Goal: Task Accomplishment & Management: Use online tool/utility

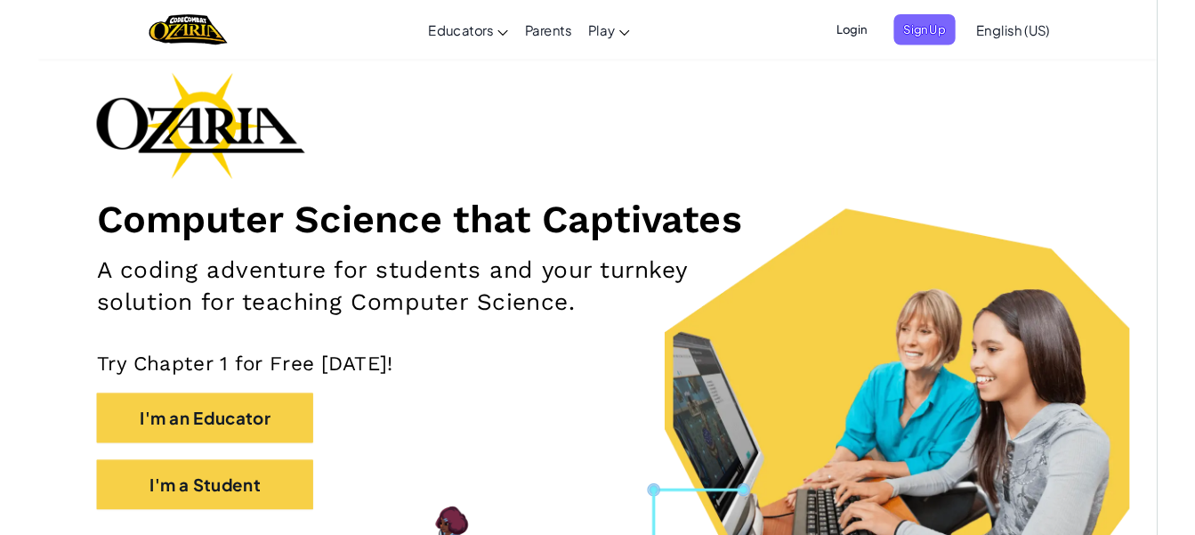
scroll to position [97, 0]
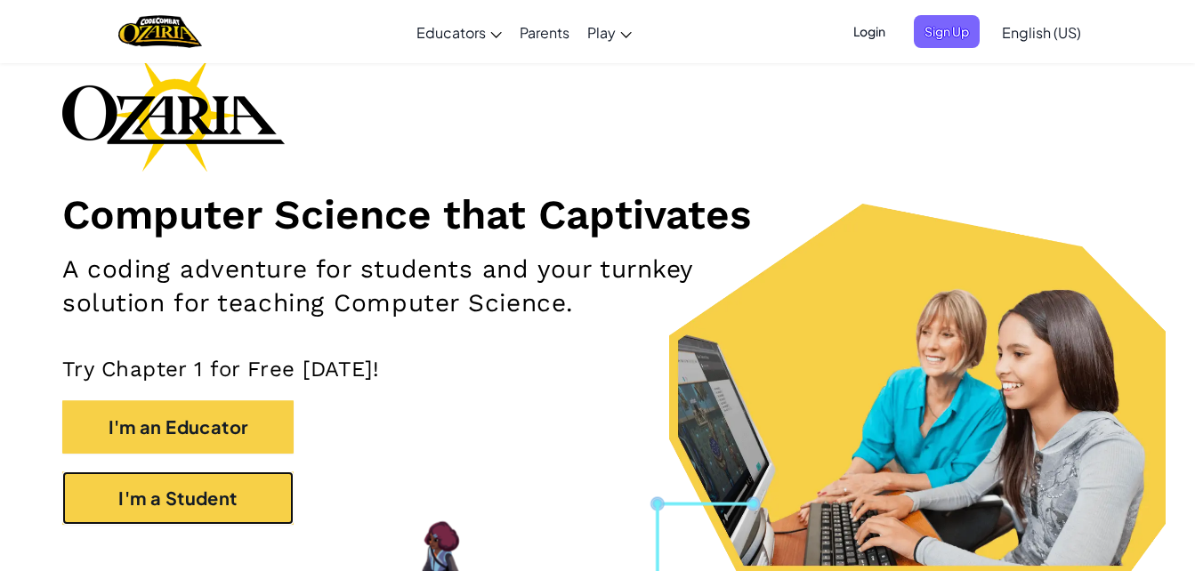
click at [255, 504] on button "I'm a Student" at bounding box center [177, 498] width 231 height 53
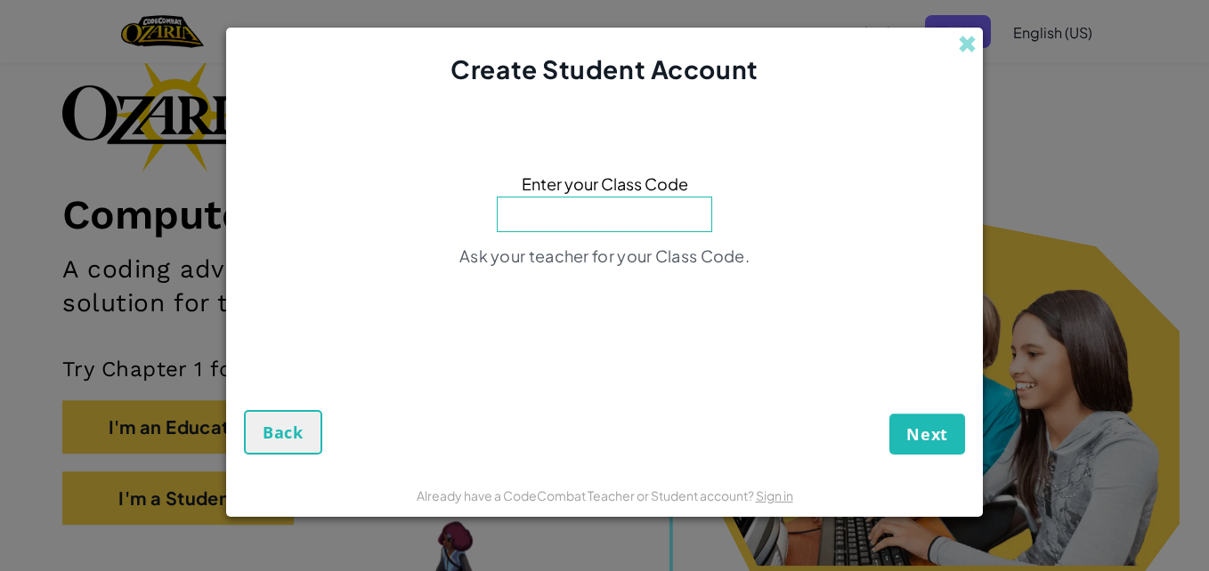
type input "d"
type input "DrinkBearBaby"
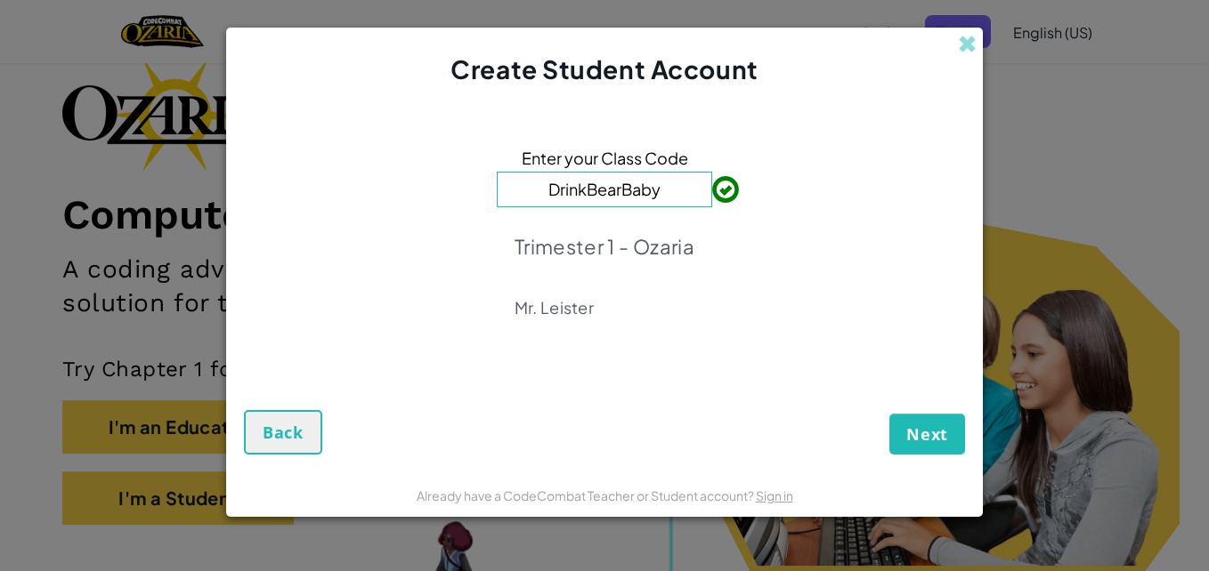
click button "Next" at bounding box center [927, 434] width 76 height 41
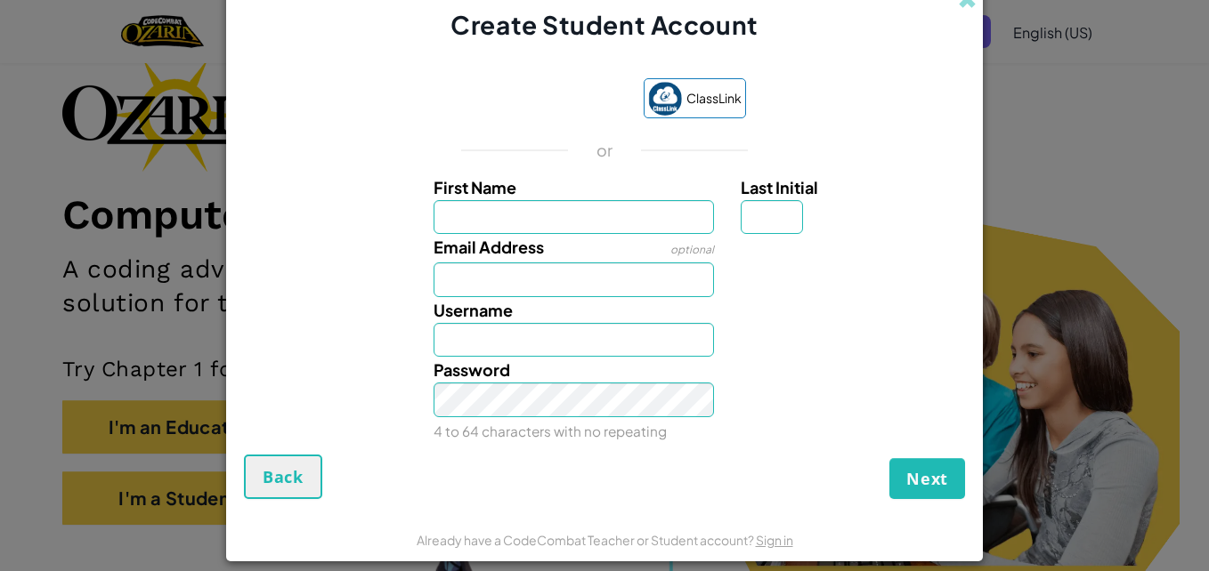
click at [944, 215] on div "Last Initial" at bounding box center [851, 204] width 220 height 61
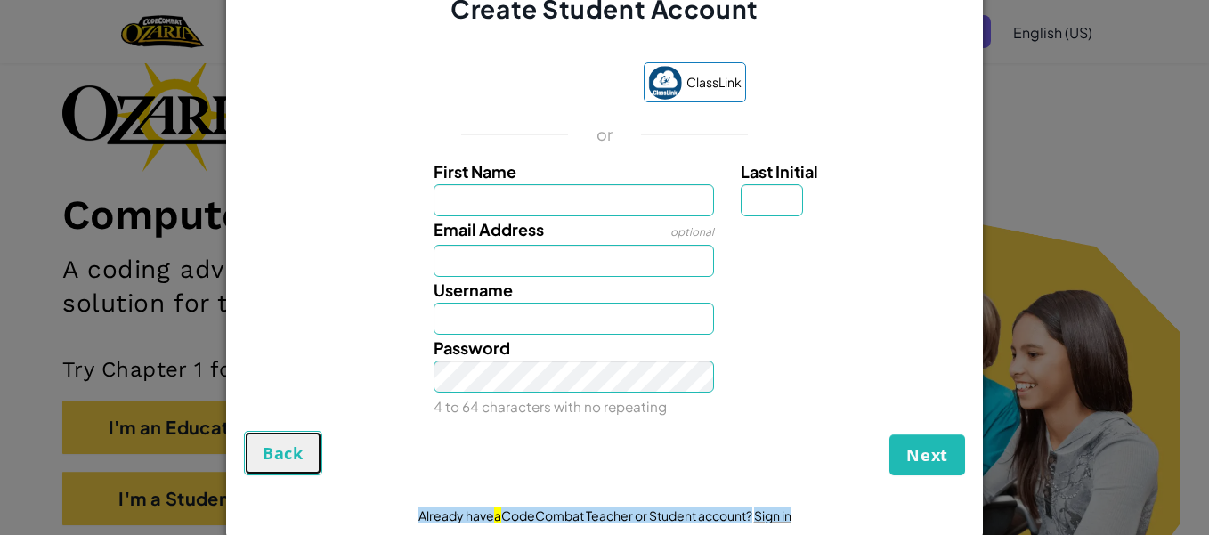
click at [282, 467] on button "Back" at bounding box center [283, 453] width 78 height 45
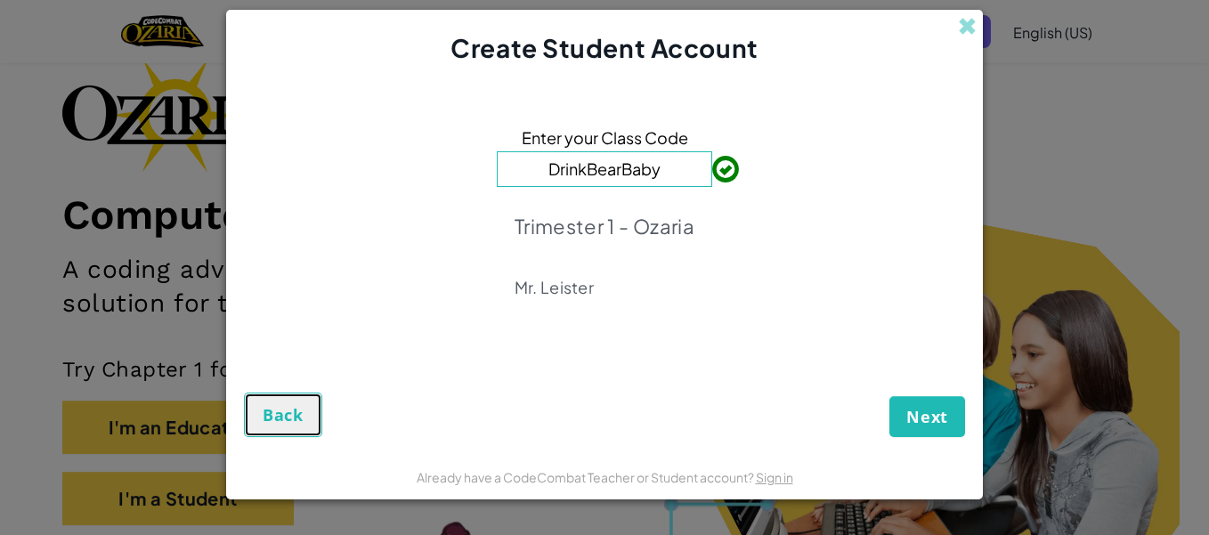
click at [289, 410] on span "Back" at bounding box center [283, 414] width 41 height 21
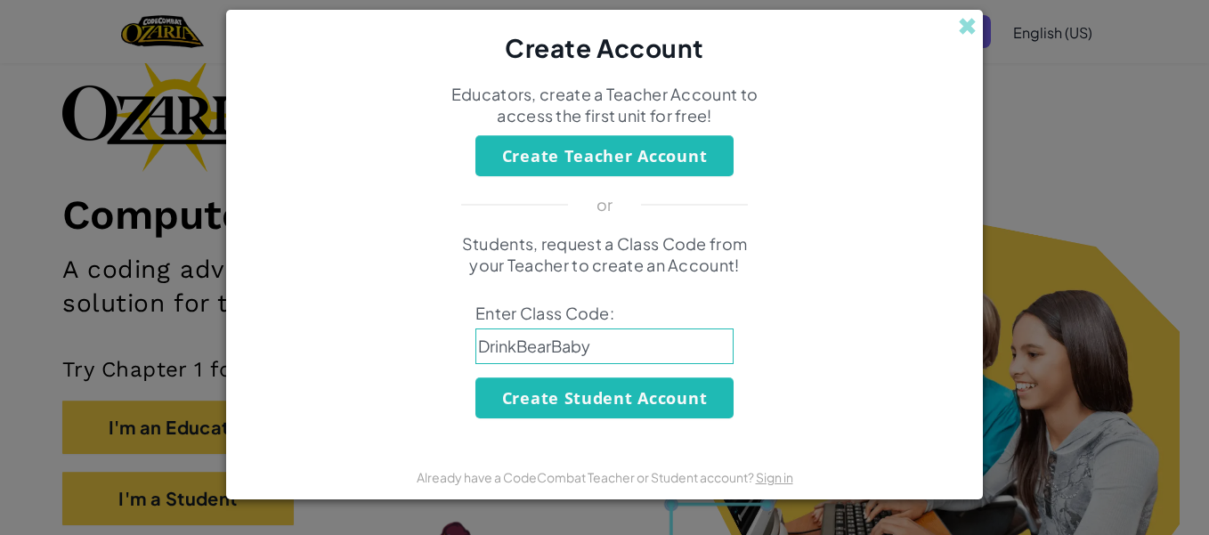
click at [968, 36] on span at bounding box center [967, 26] width 19 height 19
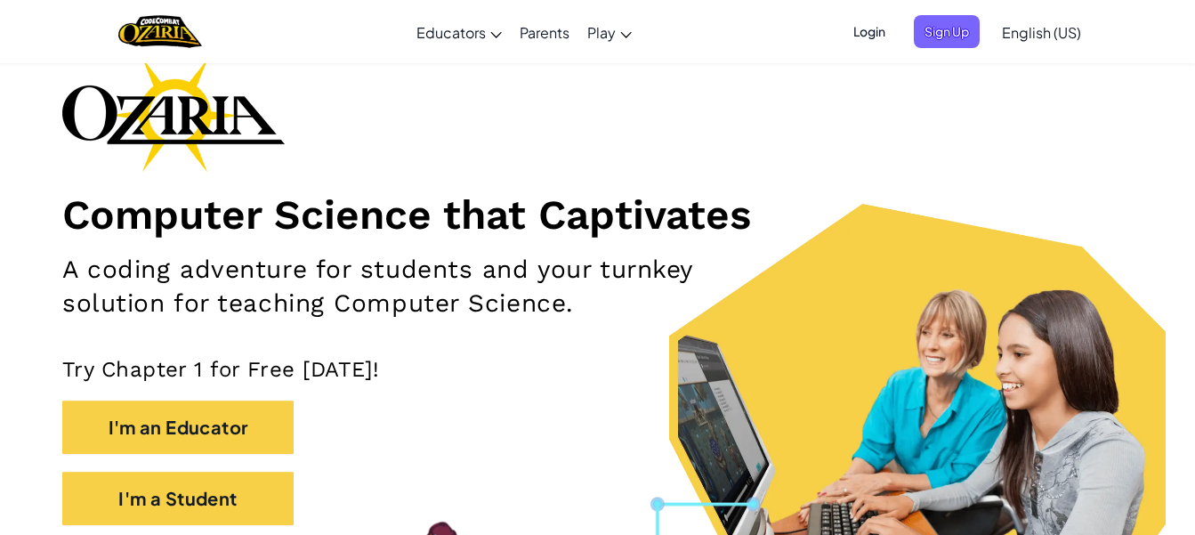
click at [1054, 32] on span "English (US)" at bounding box center [1041, 32] width 79 height 19
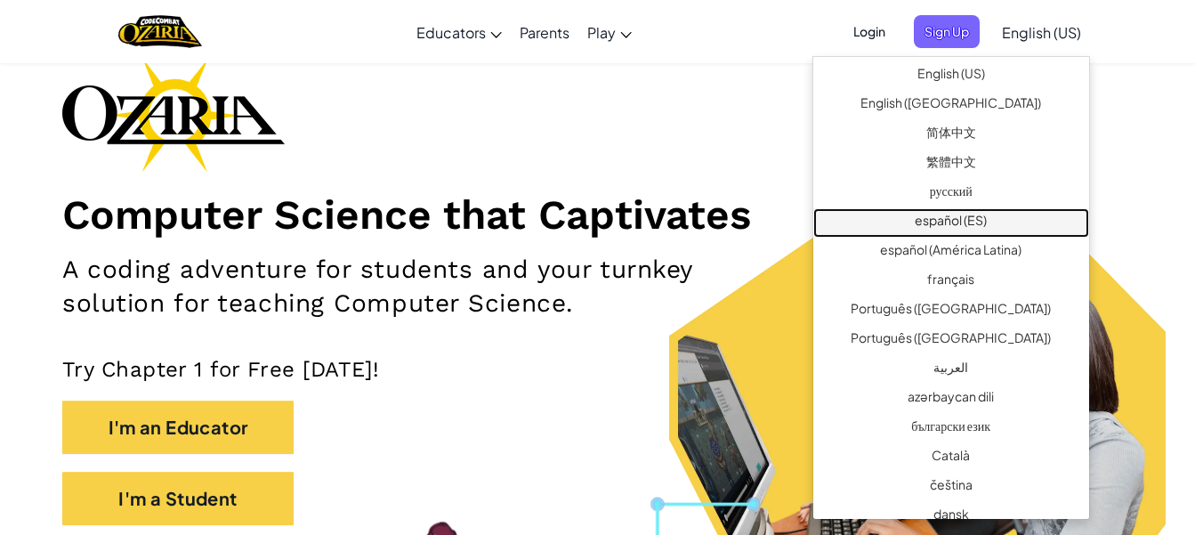
click at [1023, 222] on link "español (ES)" at bounding box center [952, 222] width 276 height 29
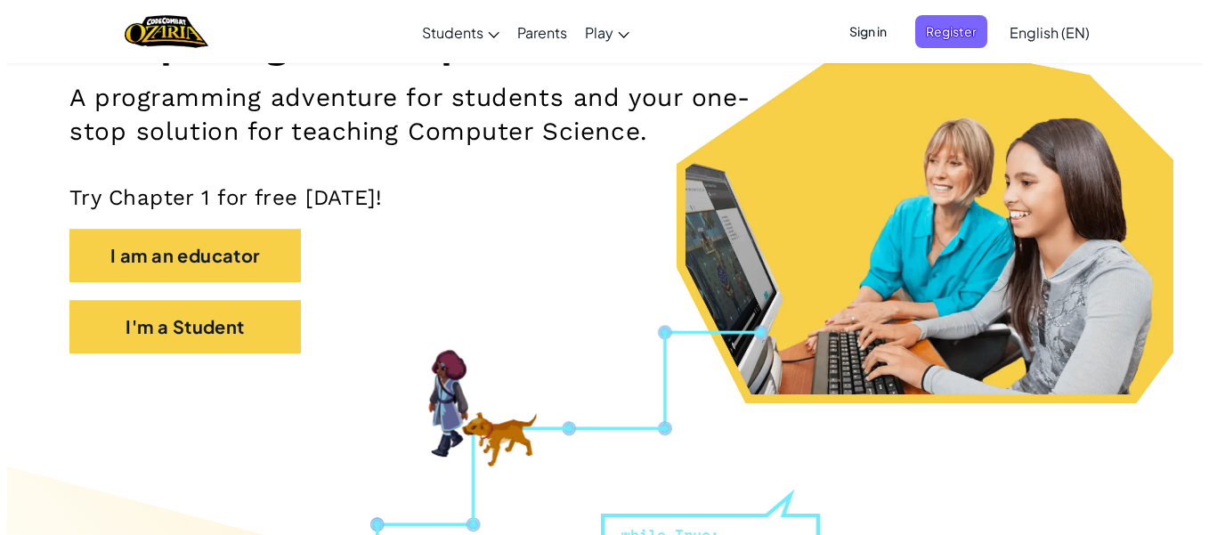
scroll to position [271, 0]
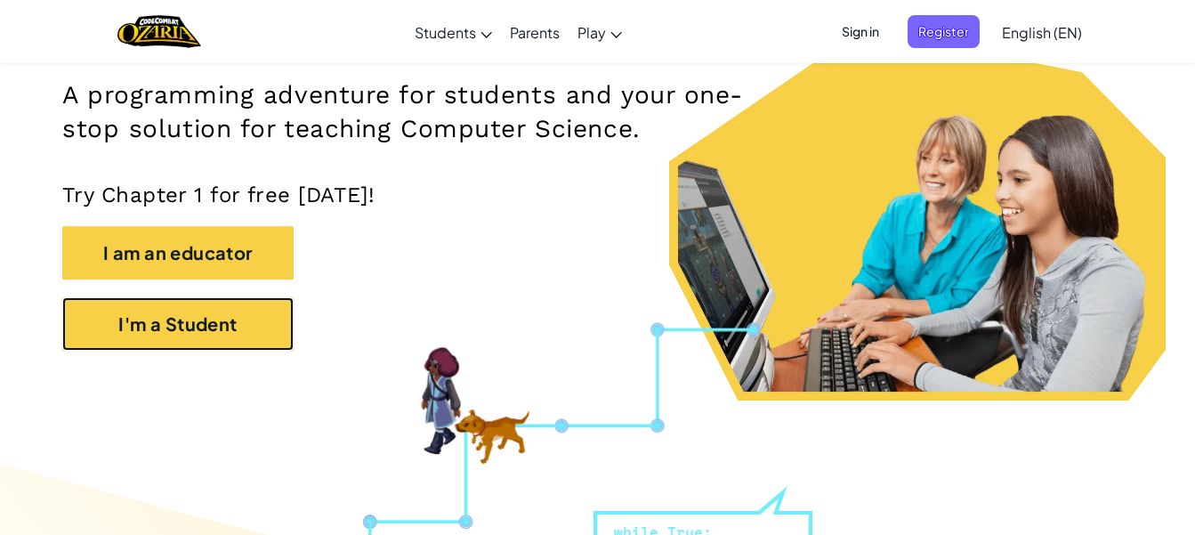
click at [274, 321] on button "I'm a Student" at bounding box center [177, 323] width 231 height 53
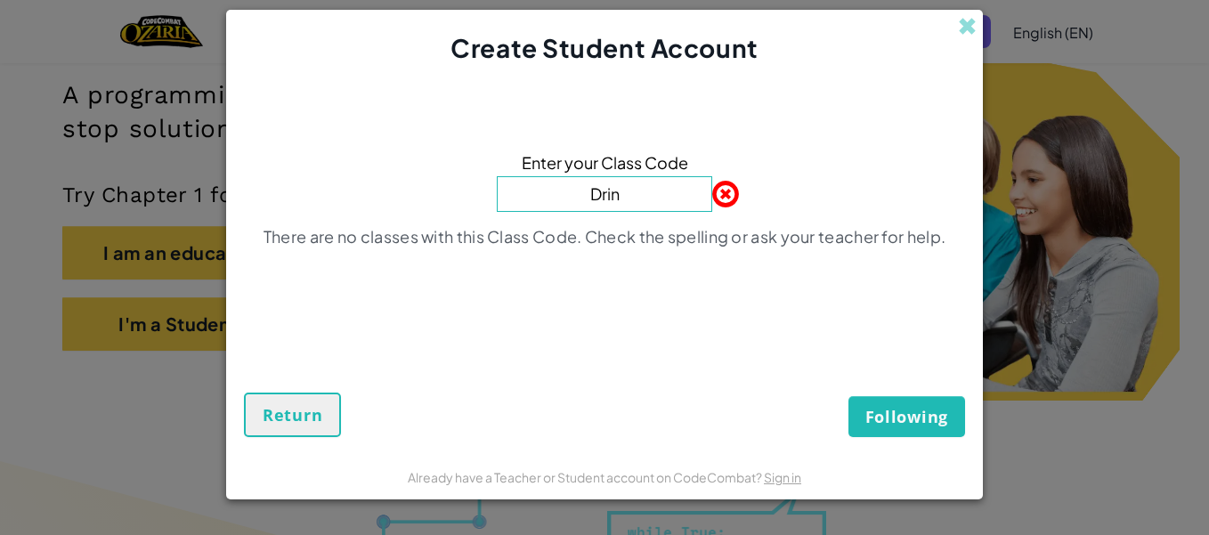
click at [591, 195] on input "Drin" at bounding box center [604, 194] width 215 height 36
click at [628, 199] on input "Drin" at bounding box center [604, 194] width 215 height 36
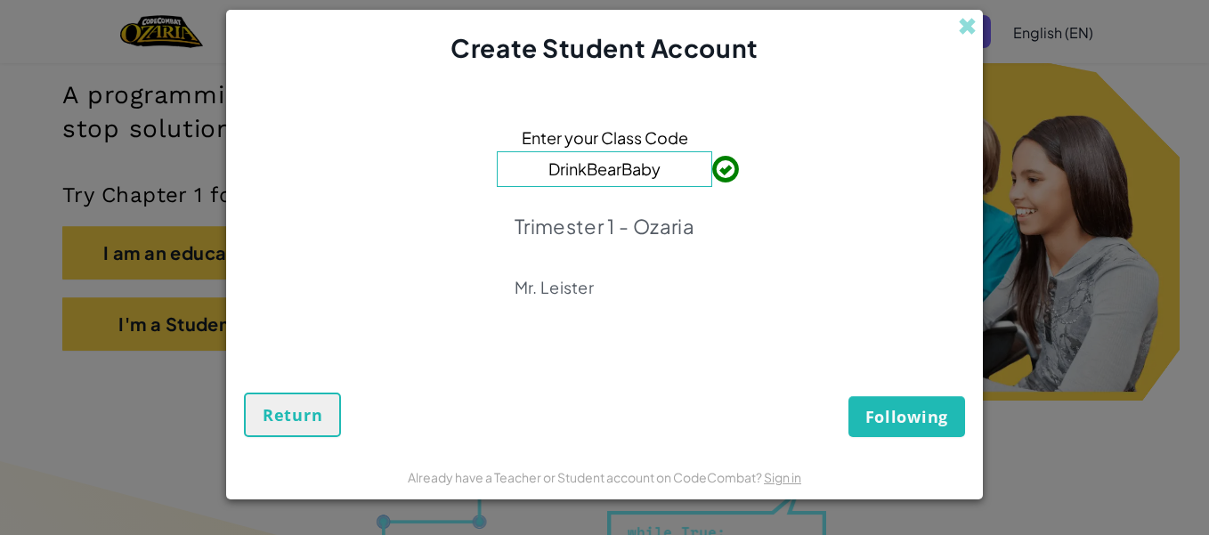
type input "DrinkBearBaby"
click at [892, 406] on span "Following" at bounding box center [906, 416] width 83 height 21
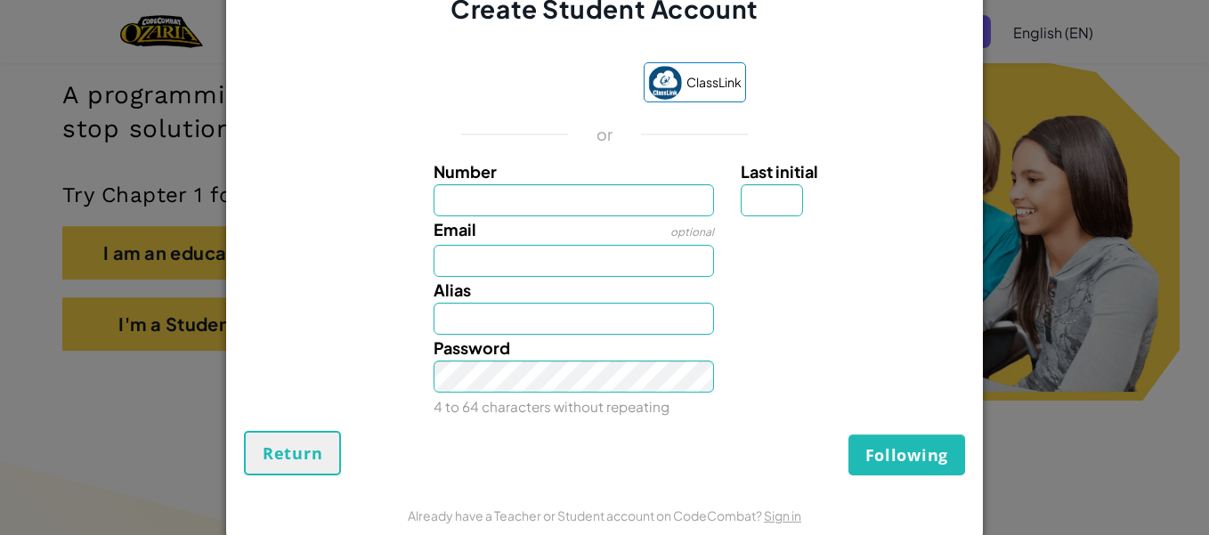
type input "i"
click at [446, 201] on input "[PERSON_NAME]" at bounding box center [574, 200] width 281 height 32
type input "[PERSON_NAME]"
click at [535, 250] on input "Email" at bounding box center [574, 261] width 281 height 32
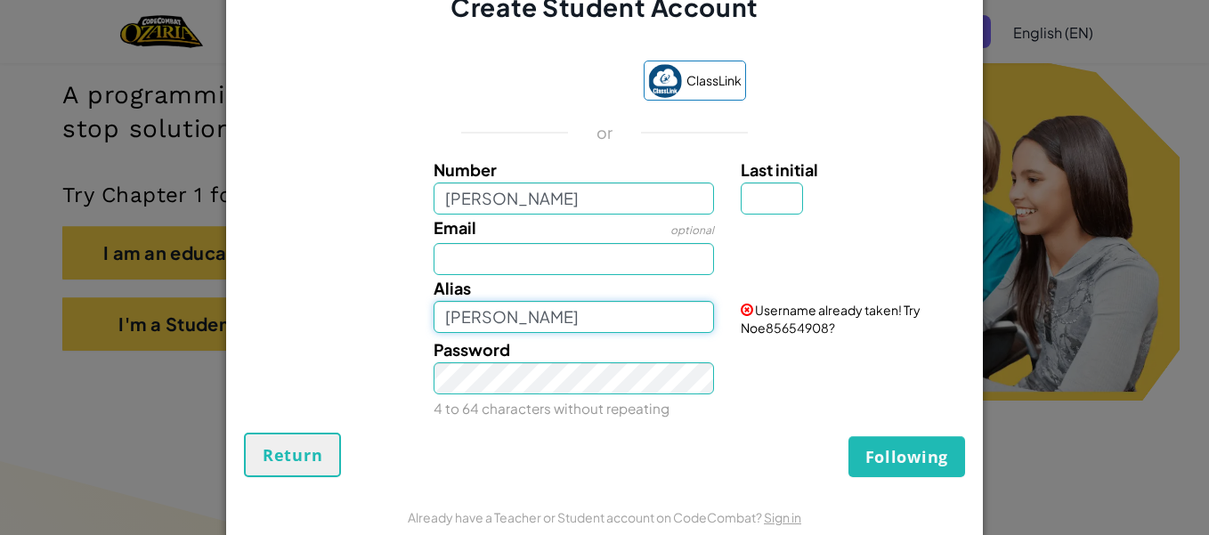
click at [442, 323] on input "[PERSON_NAME]" at bounding box center [574, 317] width 281 height 32
click at [630, 254] on input "Email" at bounding box center [574, 259] width 281 height 32
type input "[EMAIL_ADDRESS][DOMAIN_NAME]"
type input "N"
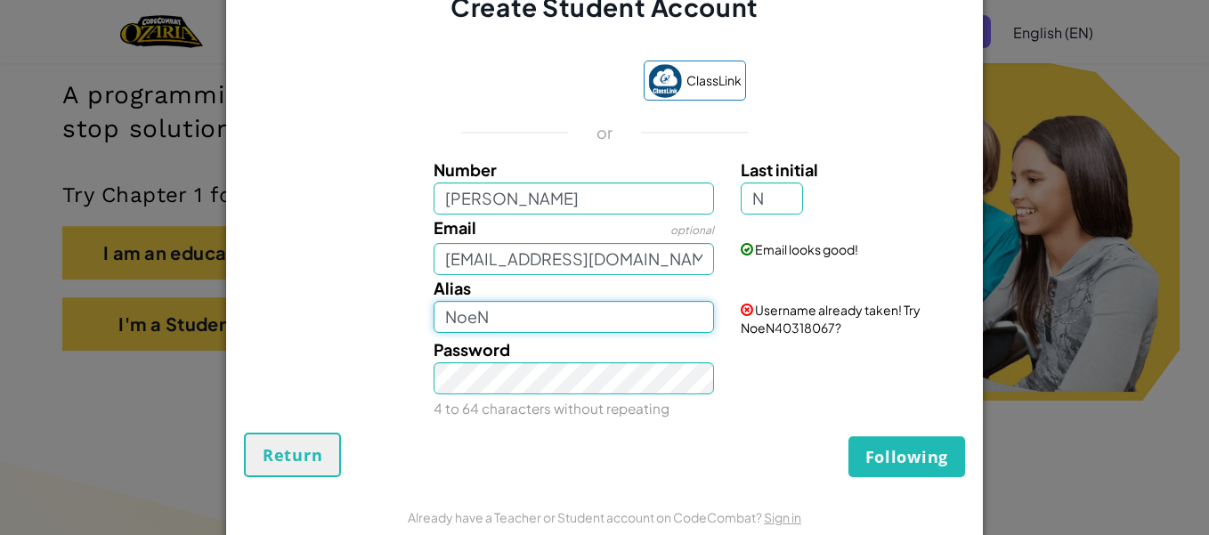
click at [588, 321] on input "NoeN" at bounding box center [574, 317] width 281 height 32
type input "NoeN7467"
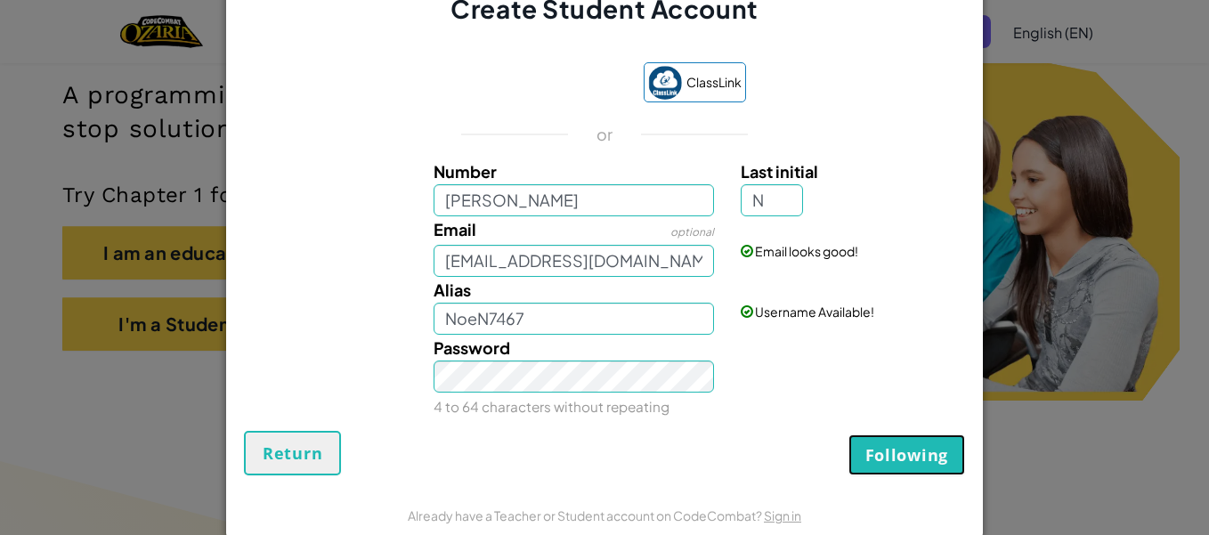
click at [912, 458] on span "Following" at bounding box center [906, 454] width 83 height 21
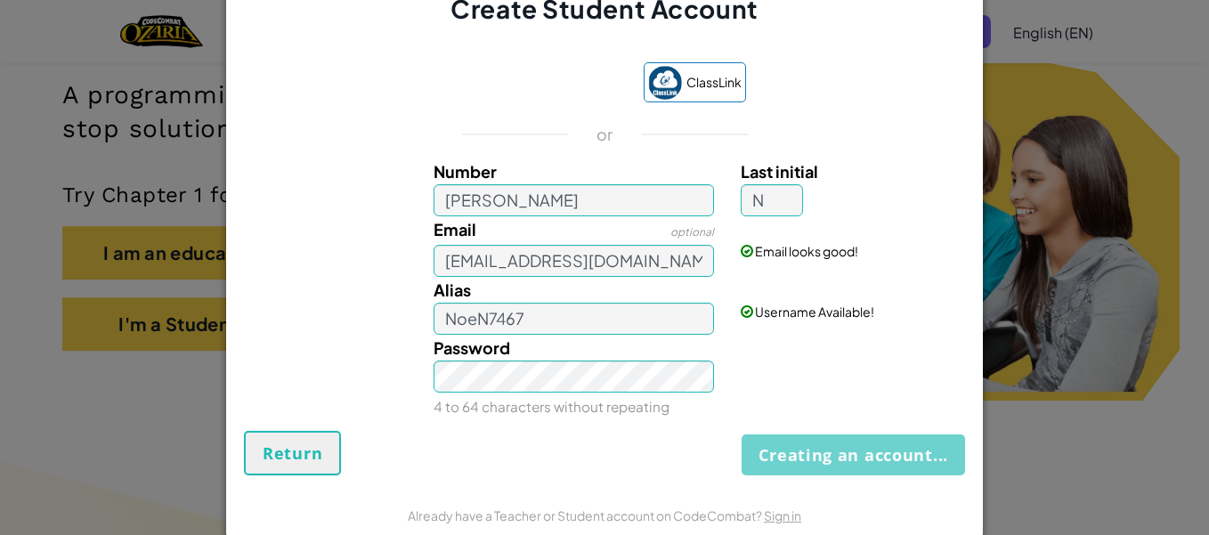
click at [912, 458] on div "Creating an account... Return" at bounding box center [604, 453] width 721 height 45
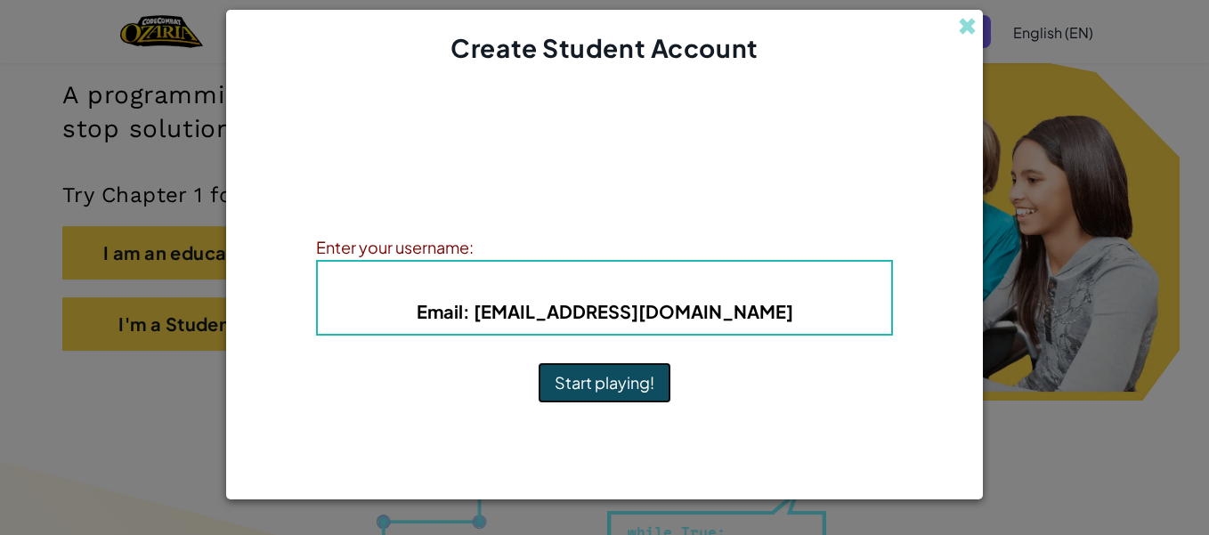
click at [637, 385] on button "Start playing!" at bounding box center [605, 382] width 134 height 41
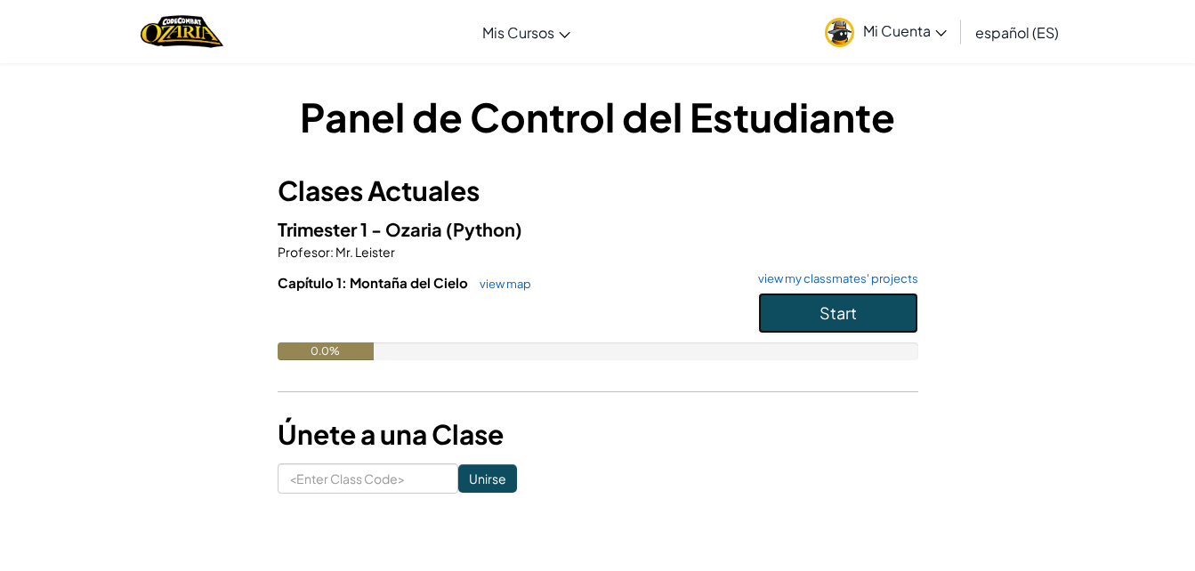
click at [845, 312] on span "Start" at bounding box center [838, 313] width 37 height 20
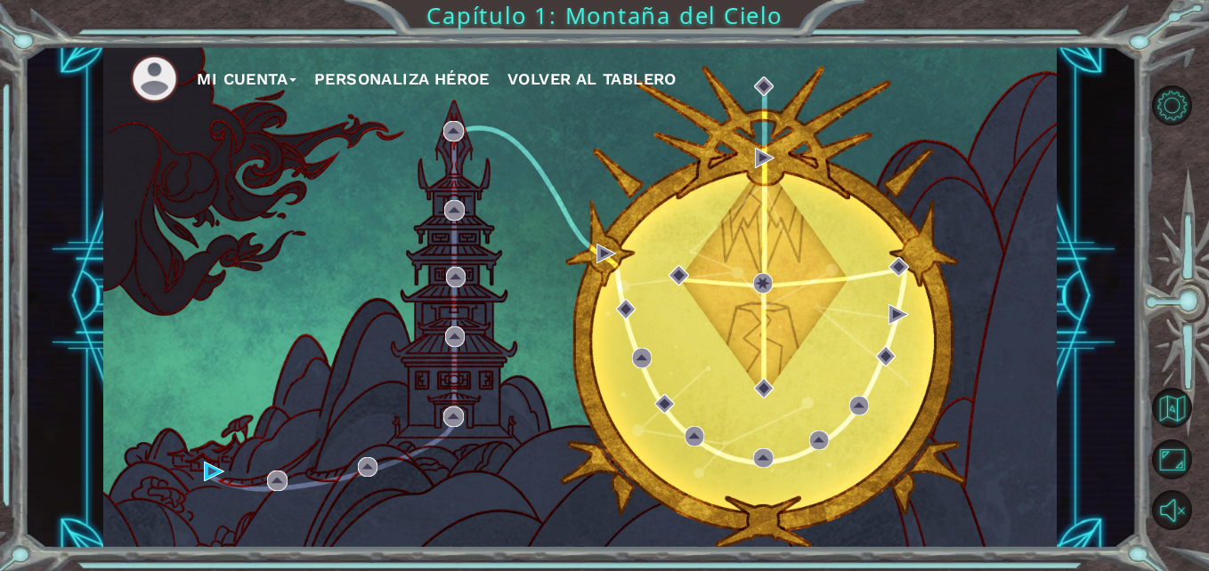
click at [201, 470] on div "Mi Cuenta Personaliza Héroe Volver al Tablero" at bounding box center [579, 296] width 953 height 503
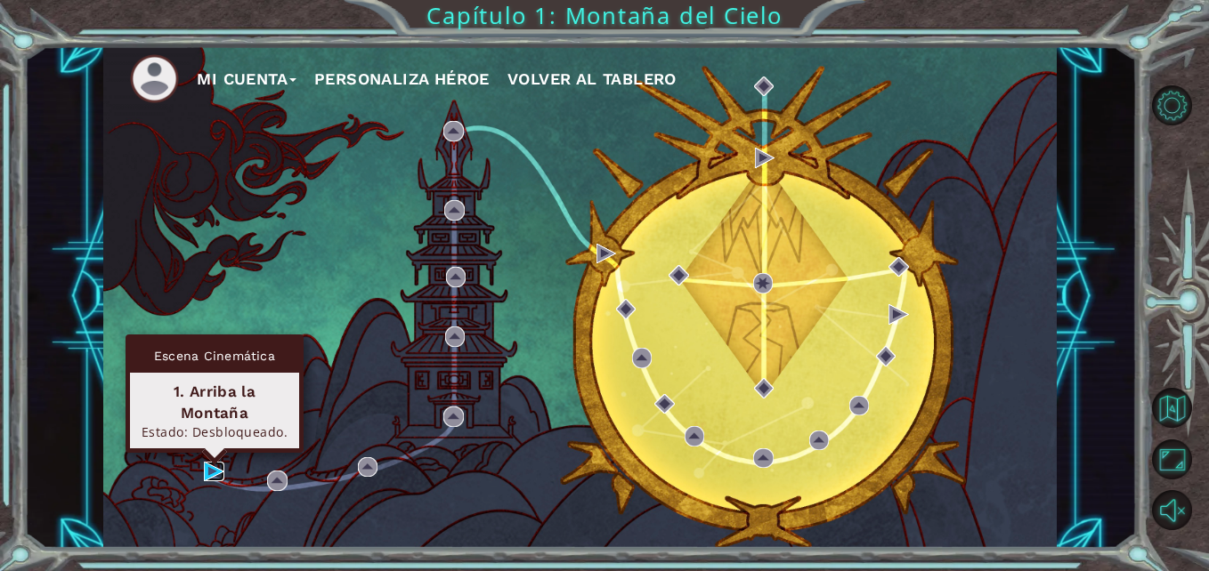
click at [213, 472] on img at bounding box center [214, 472] width 20 height 20
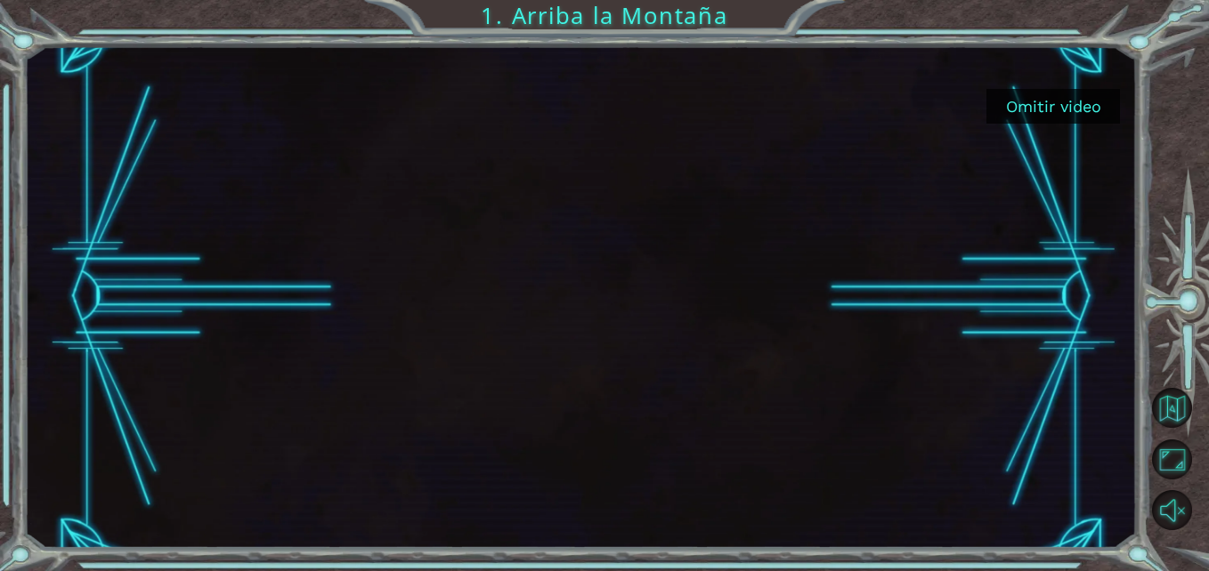
click at [1067, 112] on button "Omitir video" at bounding box center [1053, 106] width 134 height 35
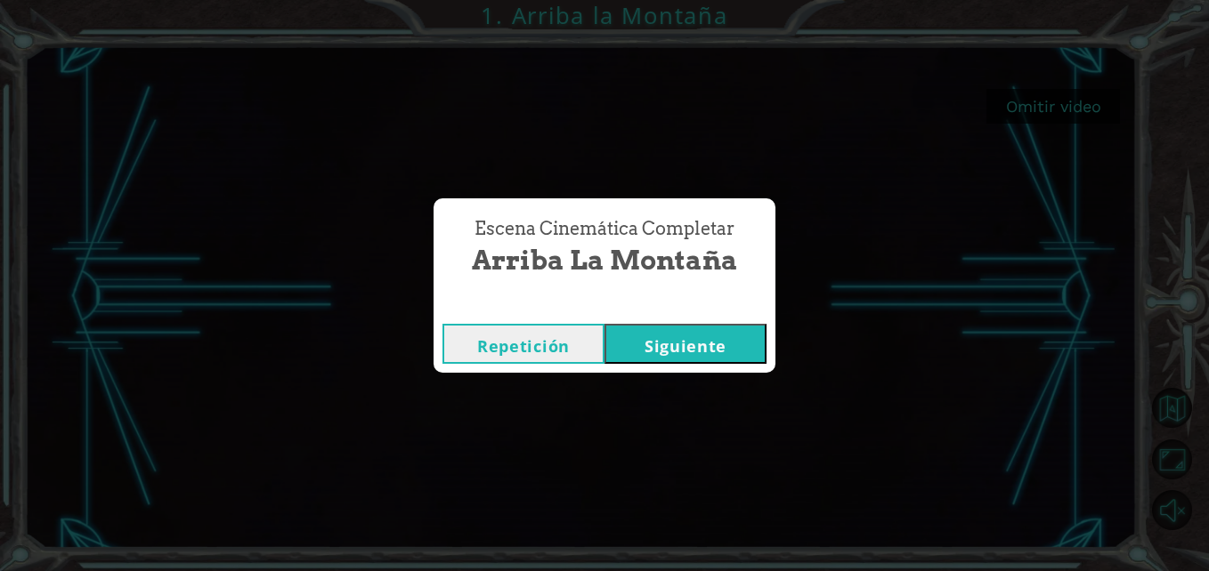
click at [711, 355] on button "Siguiente" at bounding box center [685, 344] width 162 height 40
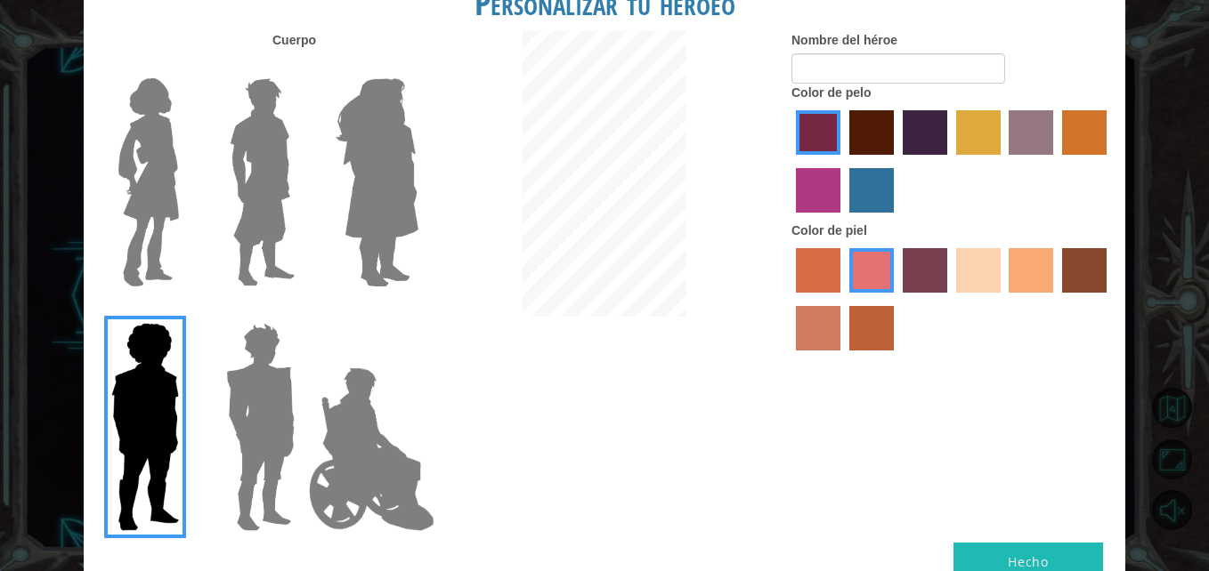
click at [248, 341] on img at bounding box center [260, 427] width 83 height 223
click at [302, 312] on input "Hero Garnet" at bounding box center [302, 312] width 0 height 0
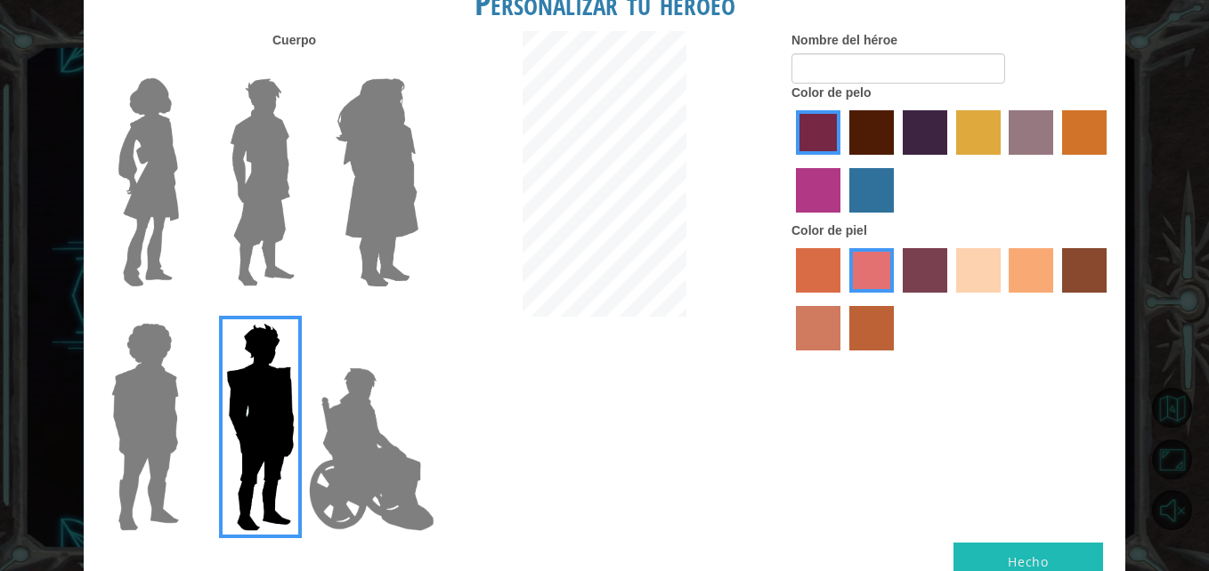
click at [996, 280] on label "sandy beach skin color" at bounding box center [978, 270] width 45 height 45
click at [950, 299] on input "sandy beach skin color" at bounding box center [950, 299] width 0 height 0
click at [274, 161] on img at bounding box center [262, 182] width 79 height 223
click at [302, 67] on input "Hero Lars" at bounding box center [302, 67] width 0 height 0
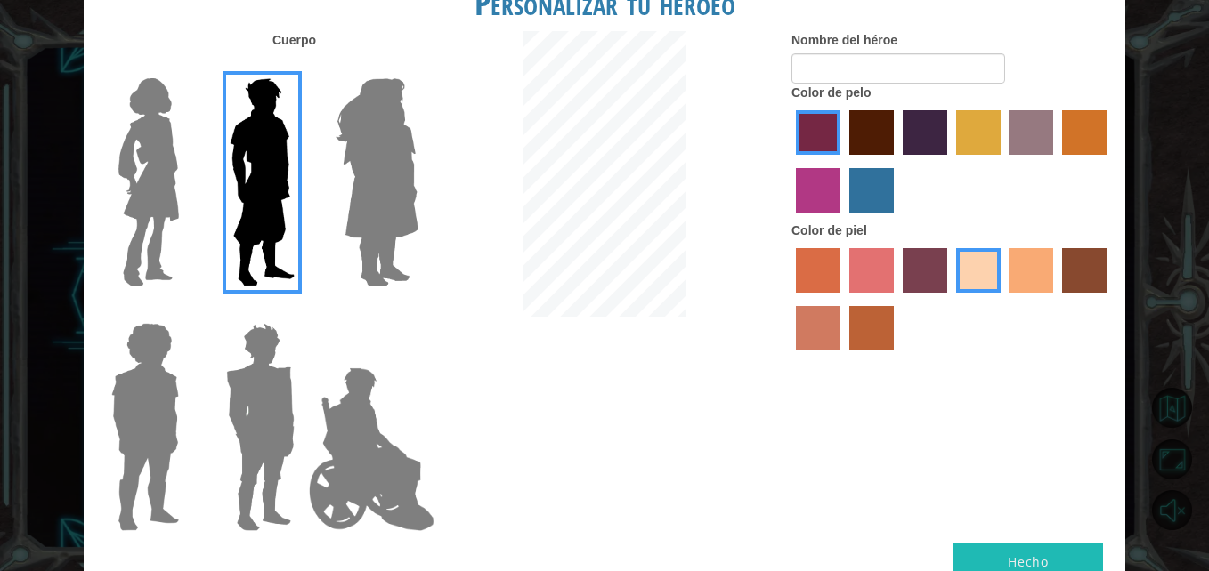
click at [268, 360] on img at bounding box center [260, 427] width 83 height 223
click at [302, 312] on input "Hero Garnet" at bounding box center [302, 312] width 0 height 0
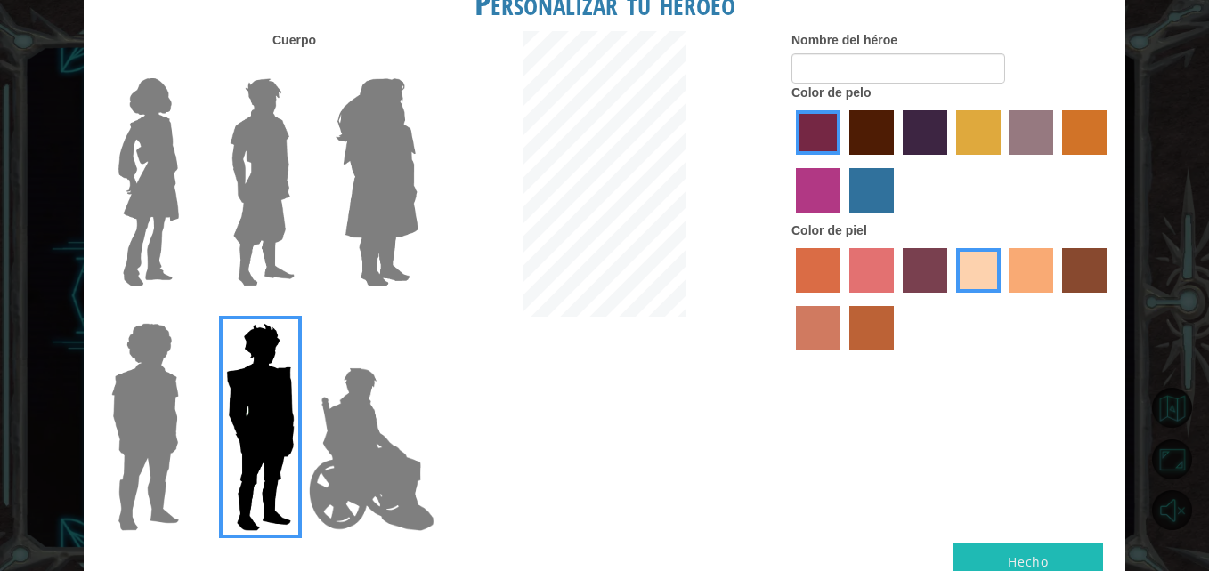
click at [405, 465] on img at bounding box center [372, 450] width 140 height 178
click at [417, 312] on input "Hero Jamie" at bounding box center [417, 312] width 0 height 0
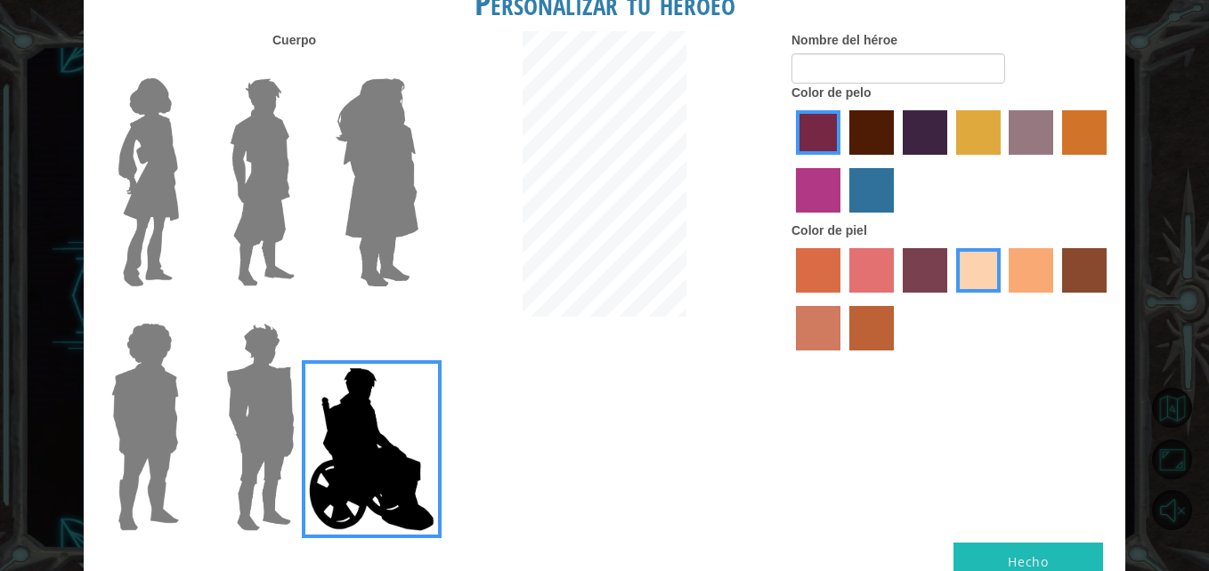
click at [240, 450] on img at bounding box center [260, 427] width 83 height 223
click at [302, 312] on input "Hero Garnet" at bounding box center [302, 312] width 0 height 0
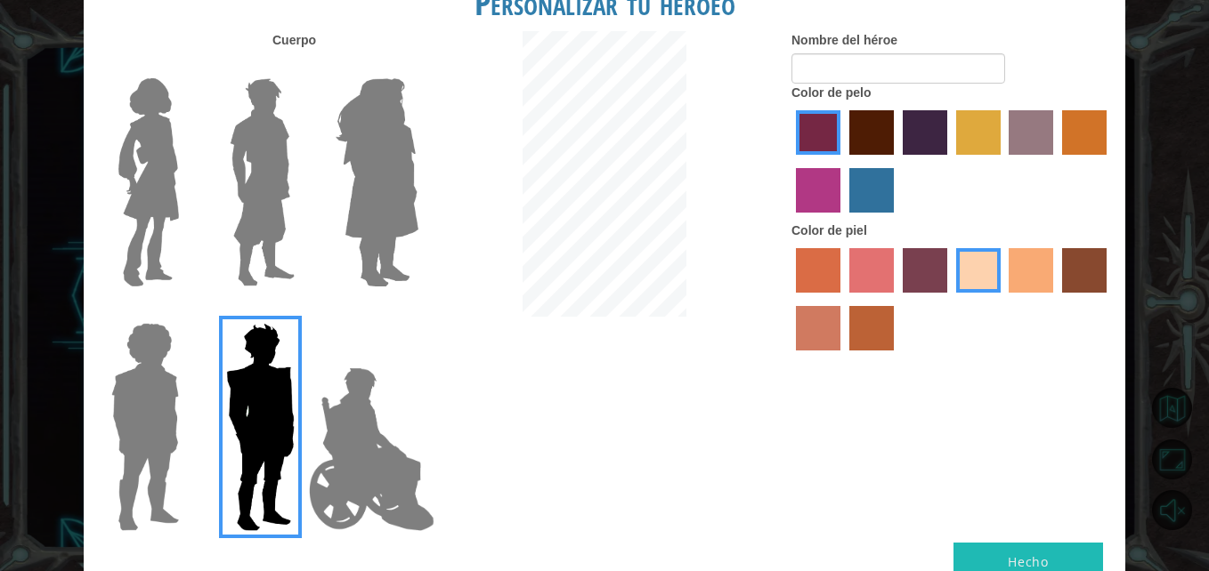
click at [428, 242] on div at bounding box center [373, 175] width 116 height 245
click at [414, 226] on img at bounding box center [376, 182] width 97 height 223
click at [417, 67] on input "Hero Amethyst" at bounding box center [417, 67] width 0 height 0
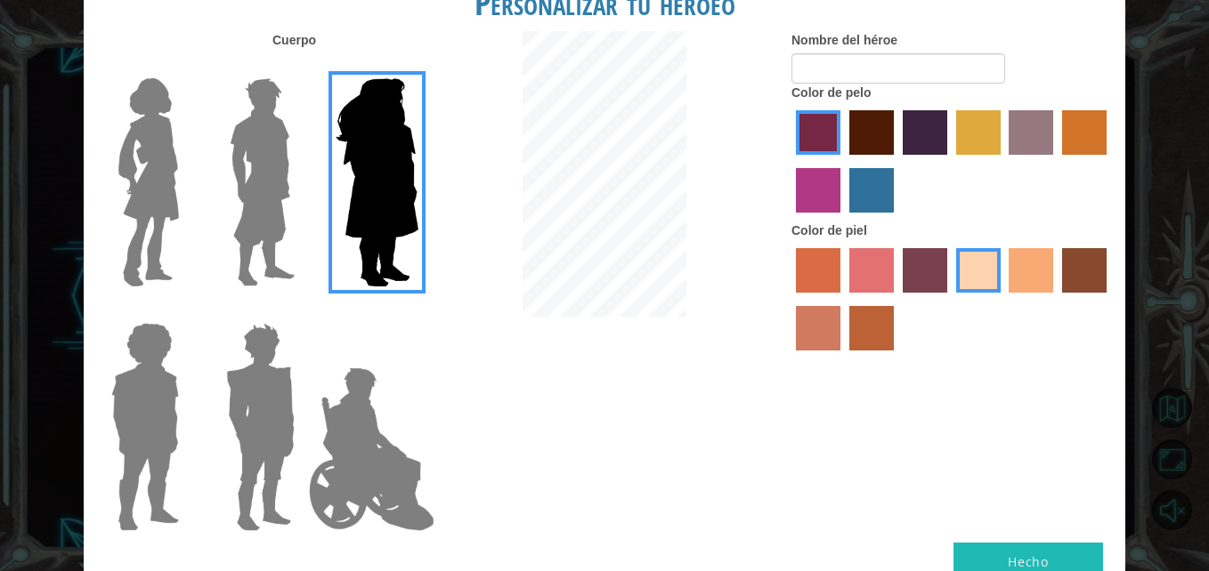
click at [238, 367] on img at bounding box center [260, 427] width 83 height 223
click at [302, 312] on input "Hero Garnet" at bounding box center [302, 312] width 0 height 0
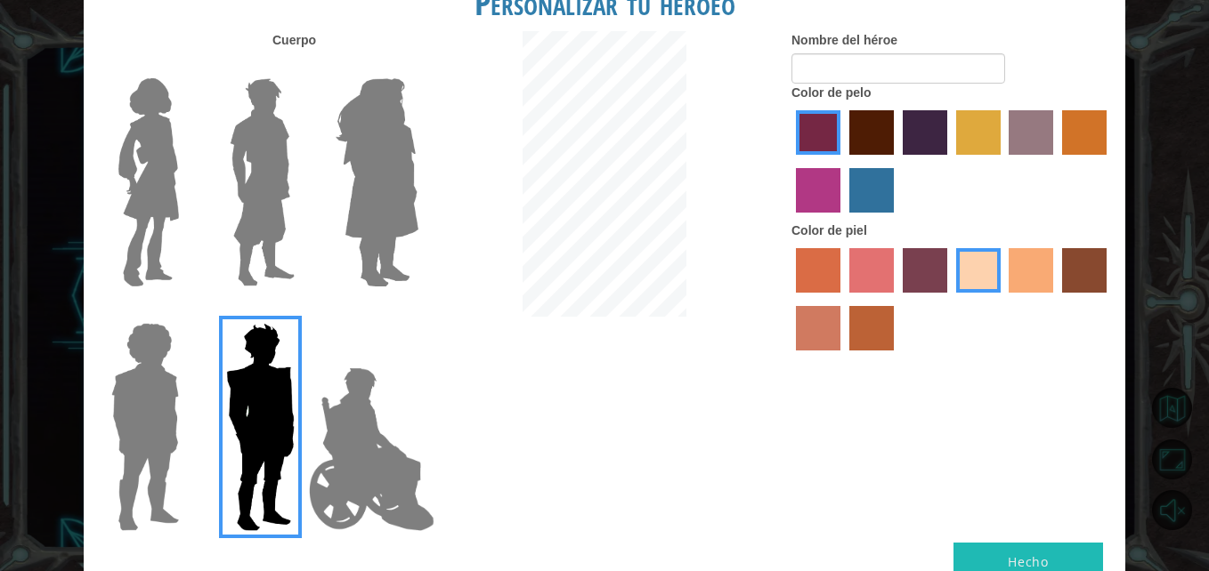
click at [878, 119] on label "maroon hair color" at bounding box center [871, 132] width 45 height 45
click at [843, 161] on input "maroon hair color" at bounding box center [843, 161] width 0 height 0
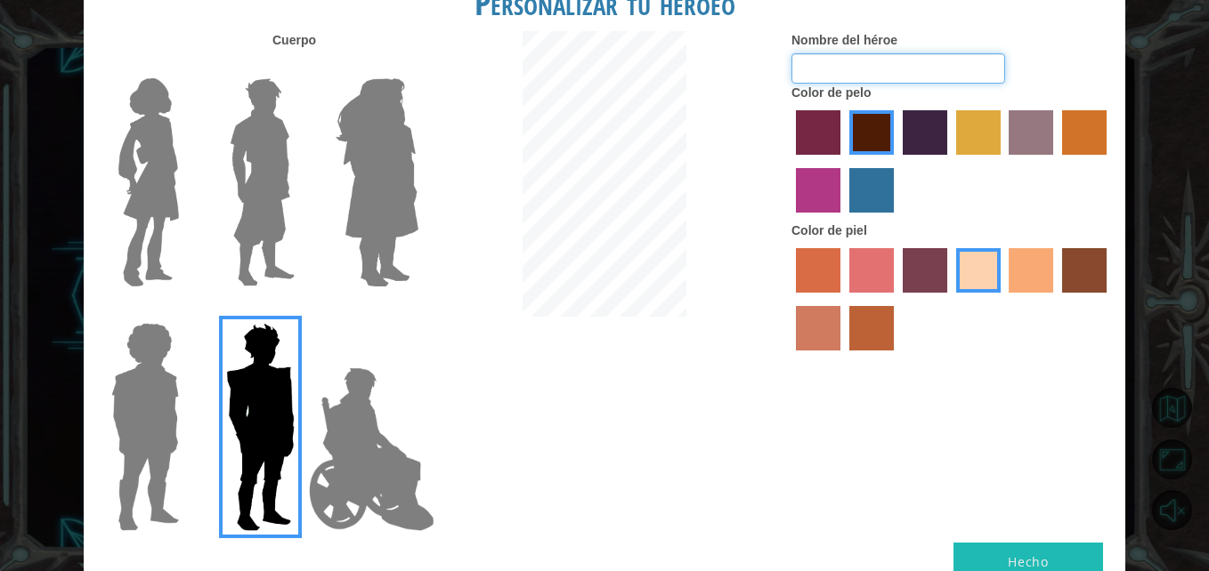
click at [900, 65] on input "Nombre del héroe" at bounding box center [898, 68] width 214 height 30
type input "ismael"
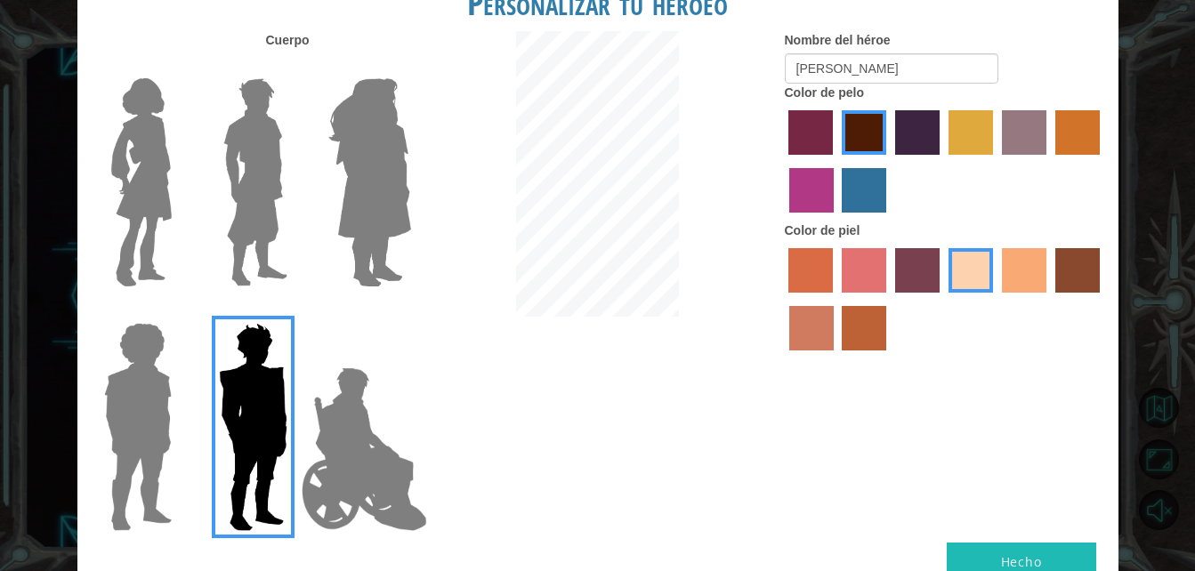
click at [996, 547] on button "Hecho" at bounding box center [1022, 563] width 150 height 40
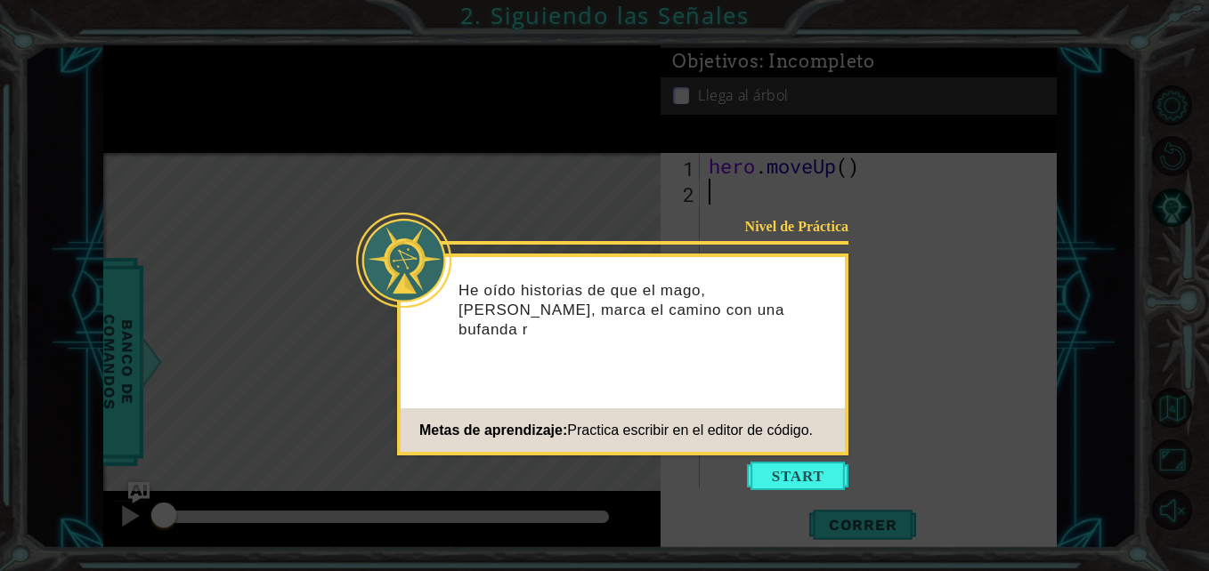
type textarea "hero.moveUp()"
click at [782, 480] on button "Start" at bounding box center [797, 476] width 101 height 28
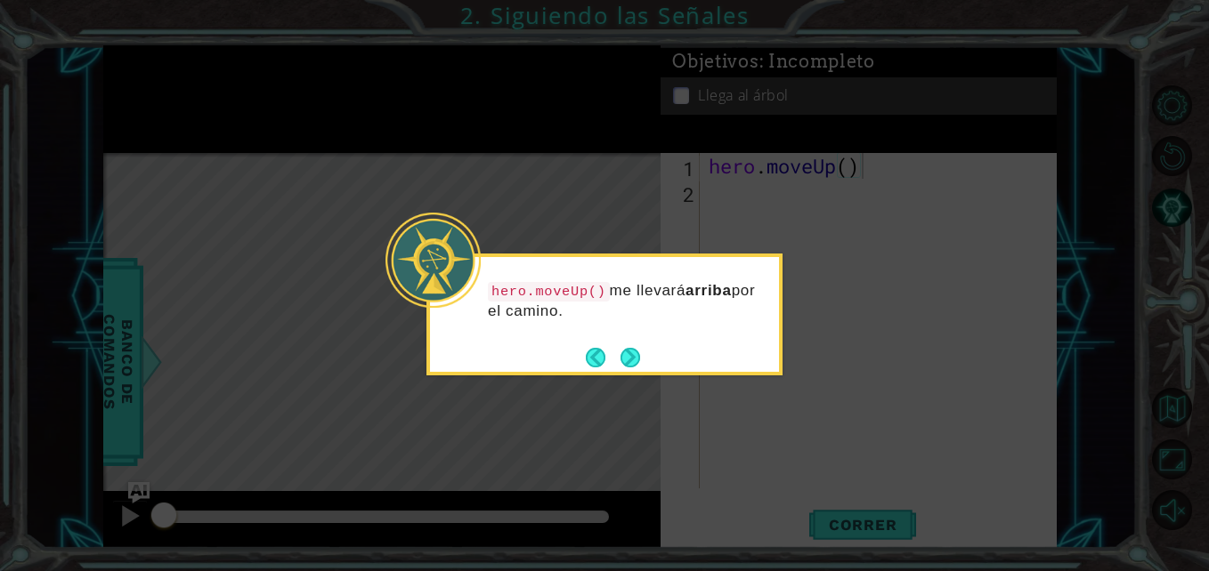
click at [622, 348] on button "Next" at bounding box center [630, 358] width 20 height 20
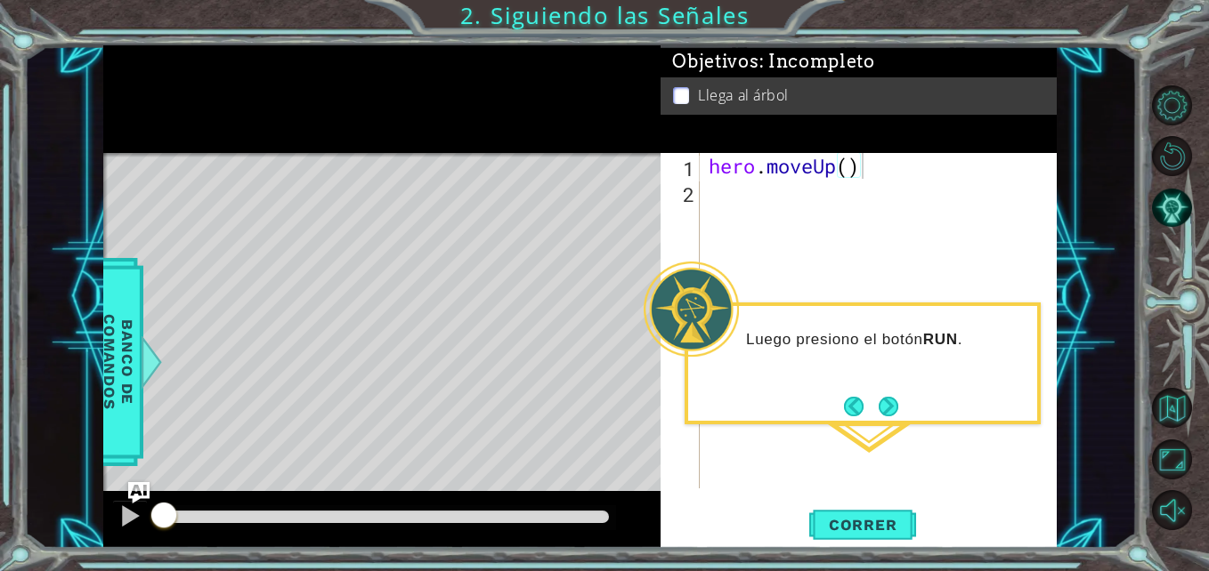
click at [828, 536] on button "Correr" at bounding box center [862, 525] width 107 height 39
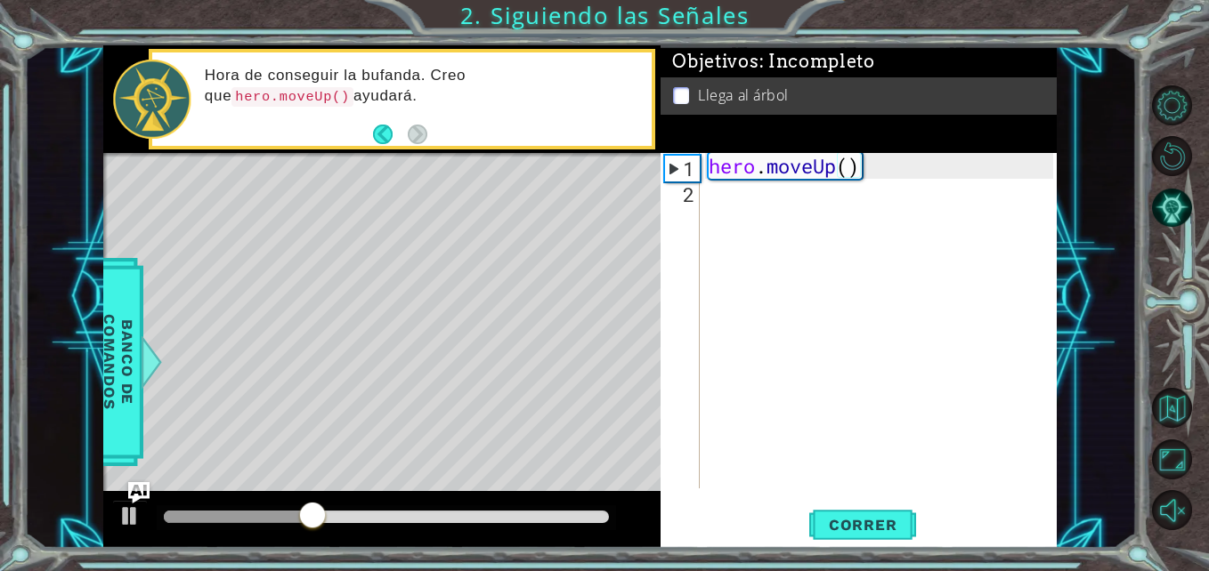
click at [847, 519] on span "Correr" at bounding box center [863, 525] width 104 height 18
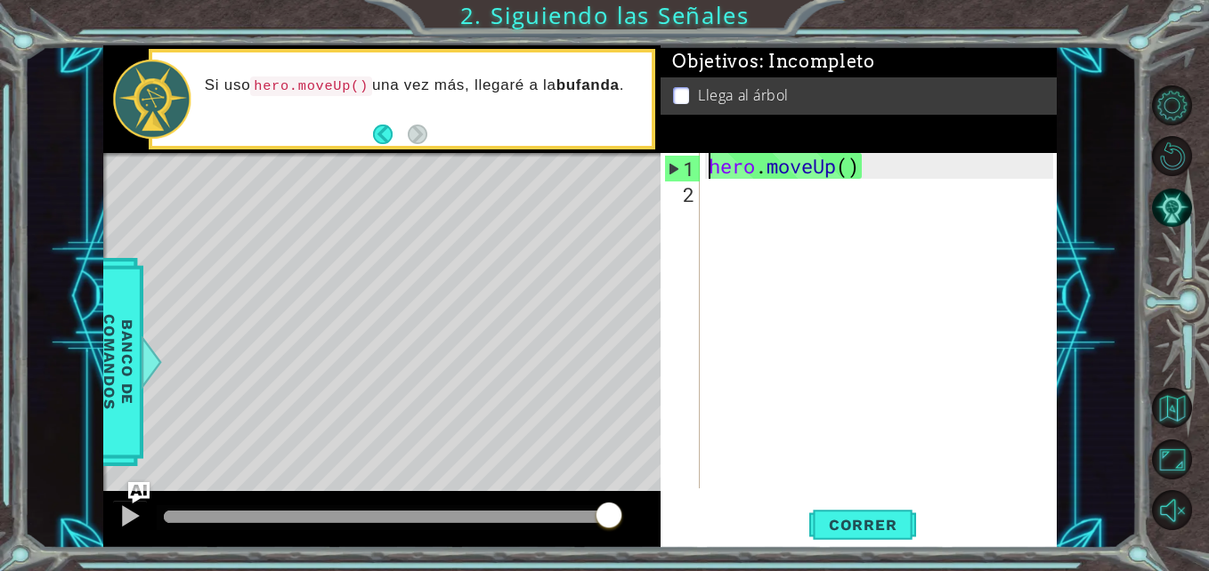
click at [683, 190] on div "2" at bounding box center [682, 195] width 36 height 26
drag, startPoint x: 683, startPoint y: 190, endPoint x: 448, endPoint y: 296, distance: 258.1
click at [448, 296] on div "1 ההההההההההההההההההההההההההההההההההההההההההההההההההההההההההההההההההההההההההההה…" at bounding box center [579, 296] width 953 height 503
click at [888, 527] on span "Correr" at bounding box center [863, 525] width 104 height 18
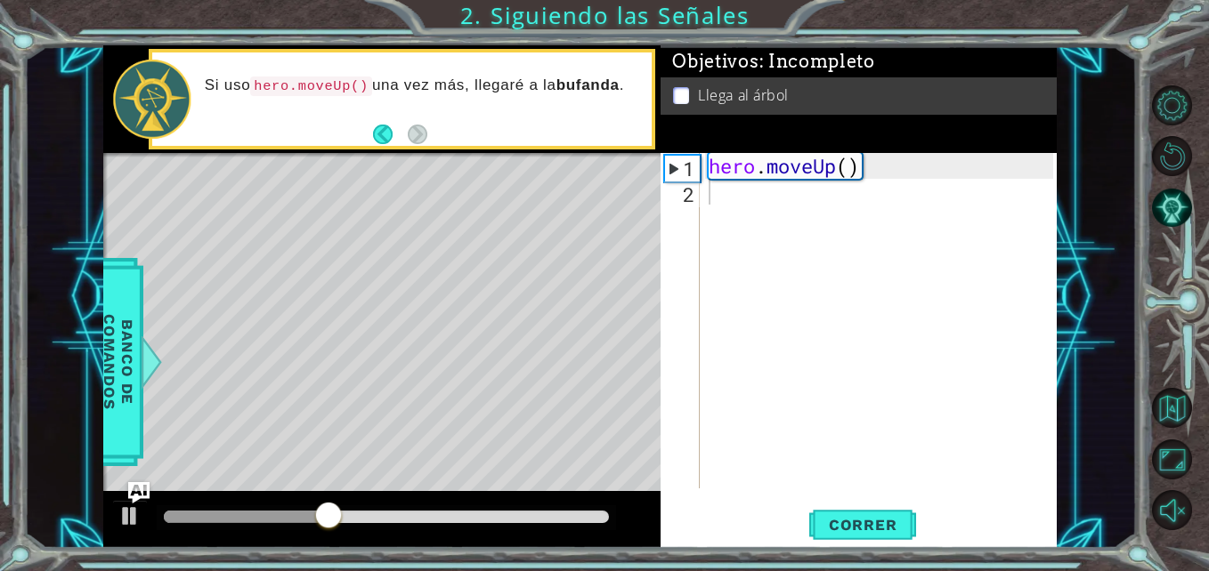
drag, startPoint x: 405, startPoint y: 339, endPoint x: 439, endPoint y: 393, distance: 63.2
click at [439, 393] on div "Level Map" at bounding box center [514, 415] width 822 height 524
drag, startPoint x: 393, startPoint y: 214, endPoint x: 403, endPoint y: 299, distance: 86.0
click at [403, 299] on div "Level Map" at bounding box center [514, 415] width 822 height 524
drag, startPoint x: 124, startPoint y: 392, endPoint x: 371, endPoint y: 388, distance: 247.5
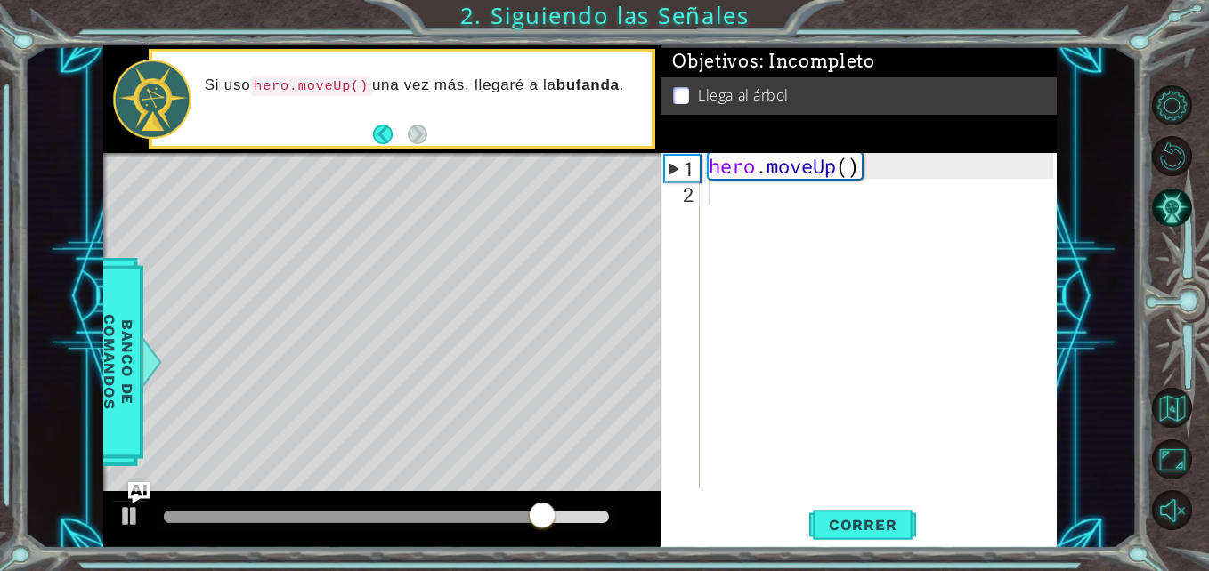
click at [371, 388] on div "methods hero moveUp(steps) Banco de comandos Si uso hero.moveUp() una vez más, …" at bounding box center [579, 296] width 953 height 503
click at [148, 385] on div at bounding box center [152, 362] width 22 height 53
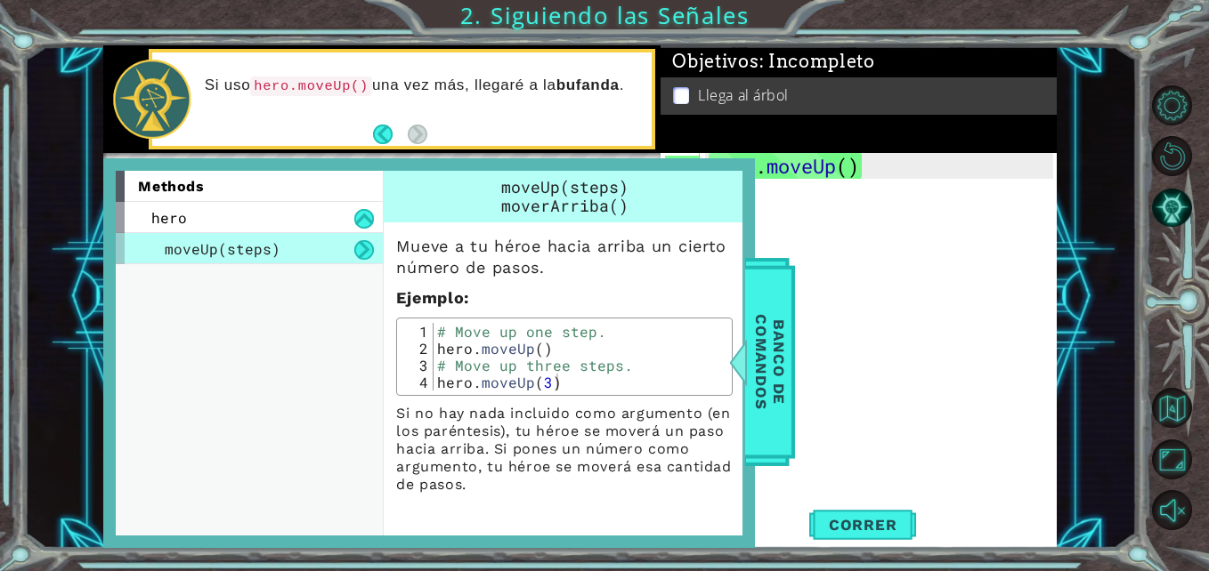
click at [788, 390] on span "Banco de comandos" at bounding box center [770, 363] width 46 height 184
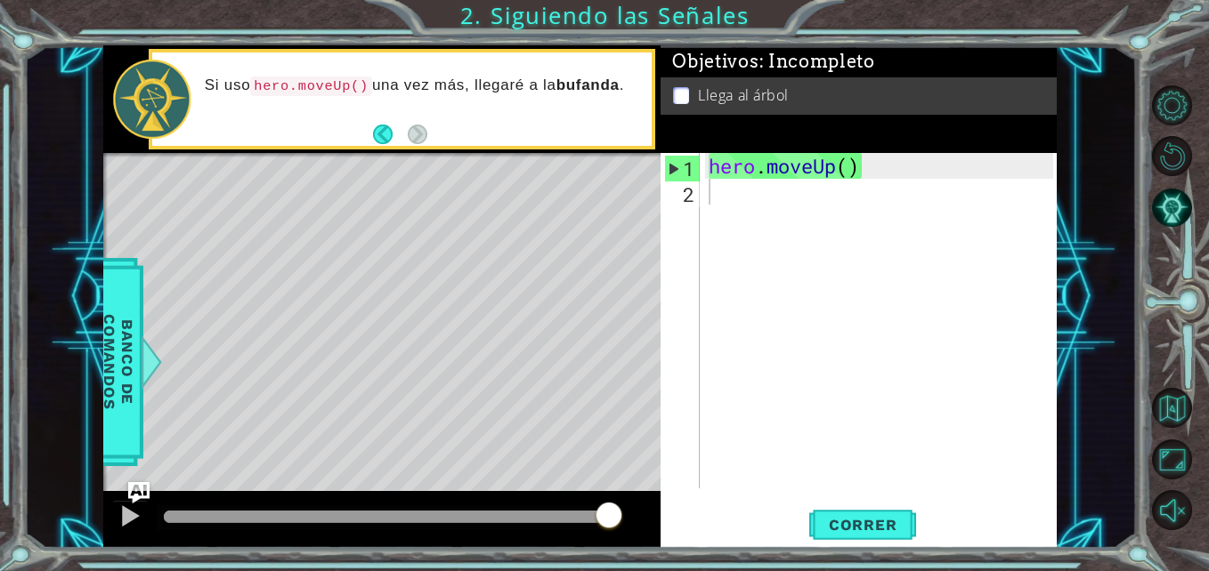
click at [869, 533] on span "Correr" at bounding box center [863, 525] width 104 height 18
click at [680, 190] on div "2" at bounding box center [682, 195] width 36 height 26
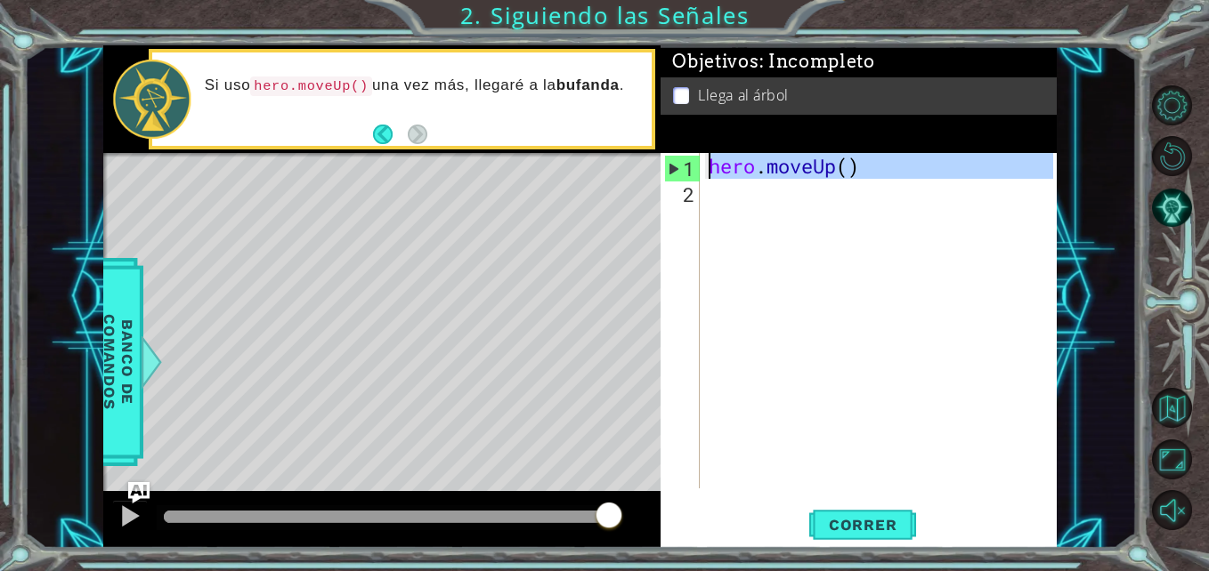
drag, startPoint x: 680, startPoint y: 190, endPoint x: 669, endPoint y: 165, distance: 27.9
drag, startPoint x: 743, startPoint y: 168, endPoint x: 784, endPoint y: 284, distance: 122.8
click at [784, 284] on div "hero . moveUp ( )" at bounding box center [883, 346] width 356 height 387
type textarea "hero.moveUp()"
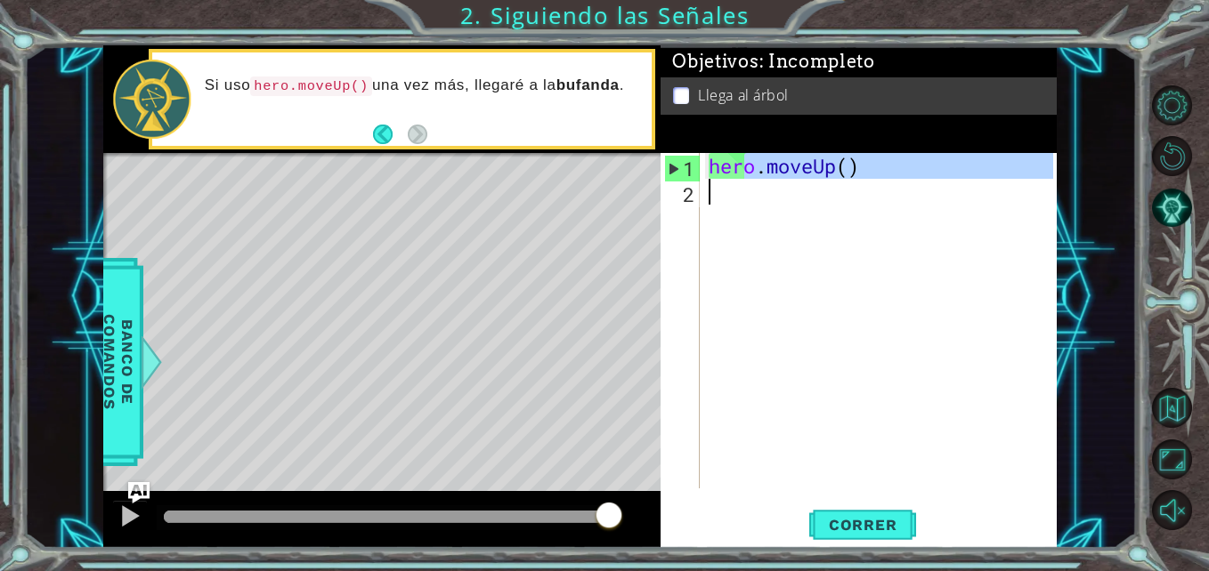
click at [774, 239] on div "hero . moveUp ( )" at bounding box center [878, 321] width 347 height 336
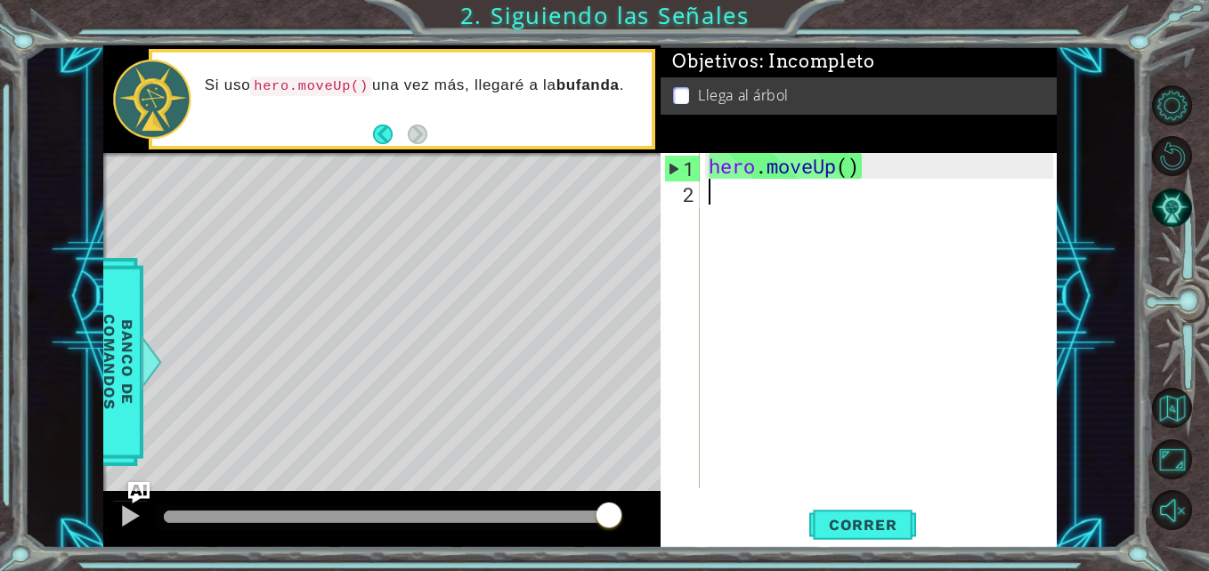
click at [774, 239] on div "hero . moveUp ( )" at bounding box center [883, 346] width 356 height 387
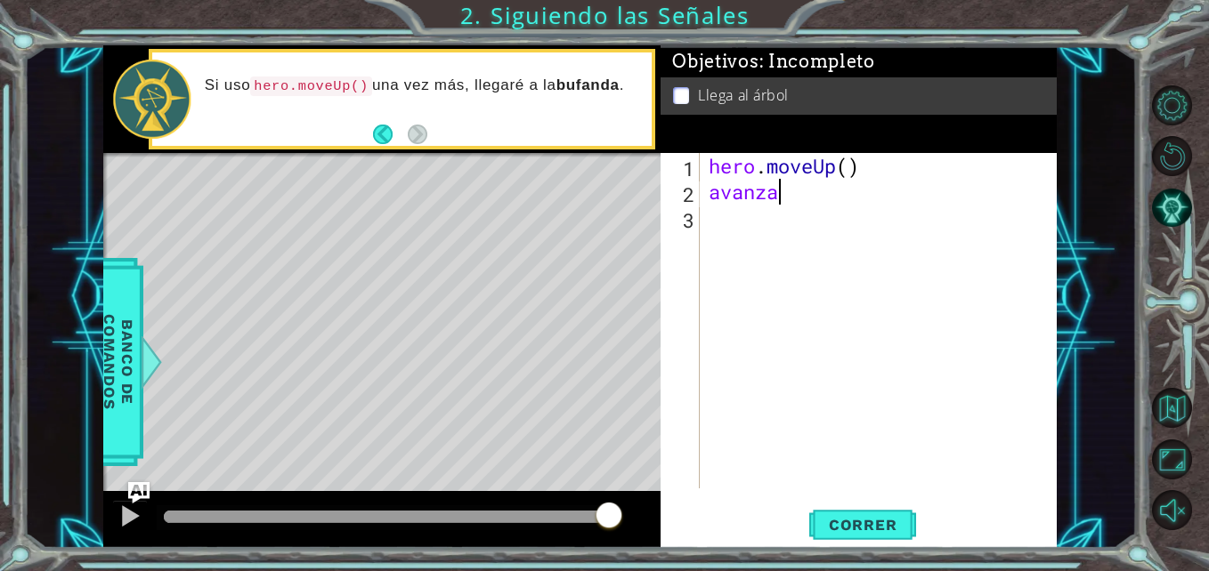
scroll to position [0, 3]
click at [834, 512] on button "Correr" at bounding box center [862, 525] width 107 height 39
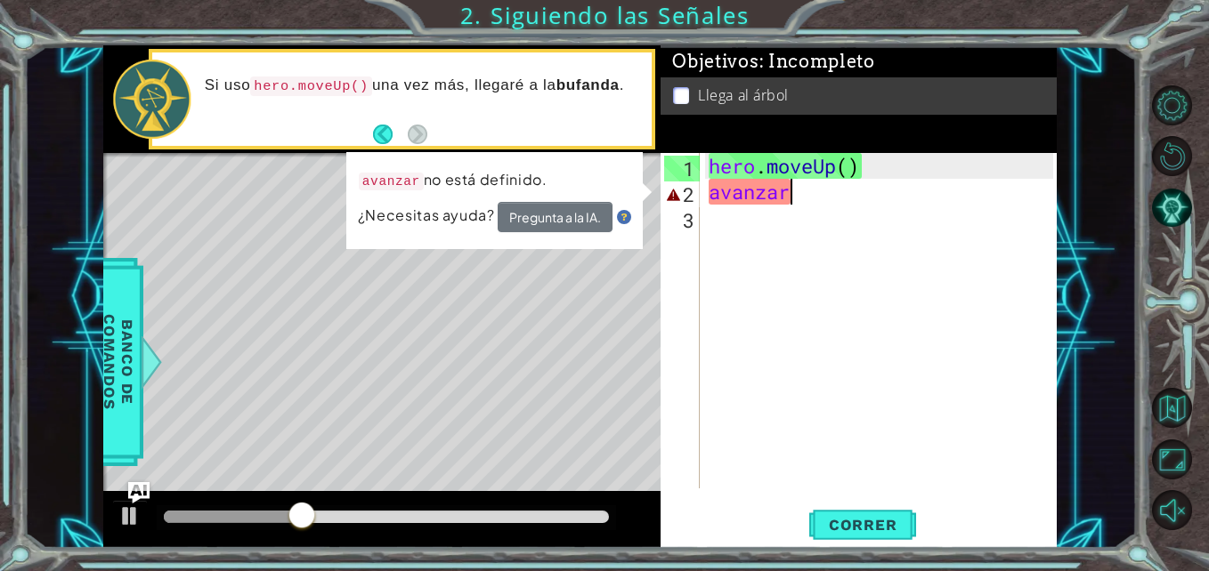
click at [848, 194] on div "hero . moveUp ( ) avanzar" at bounding box center [883, 346] width 356 height 387
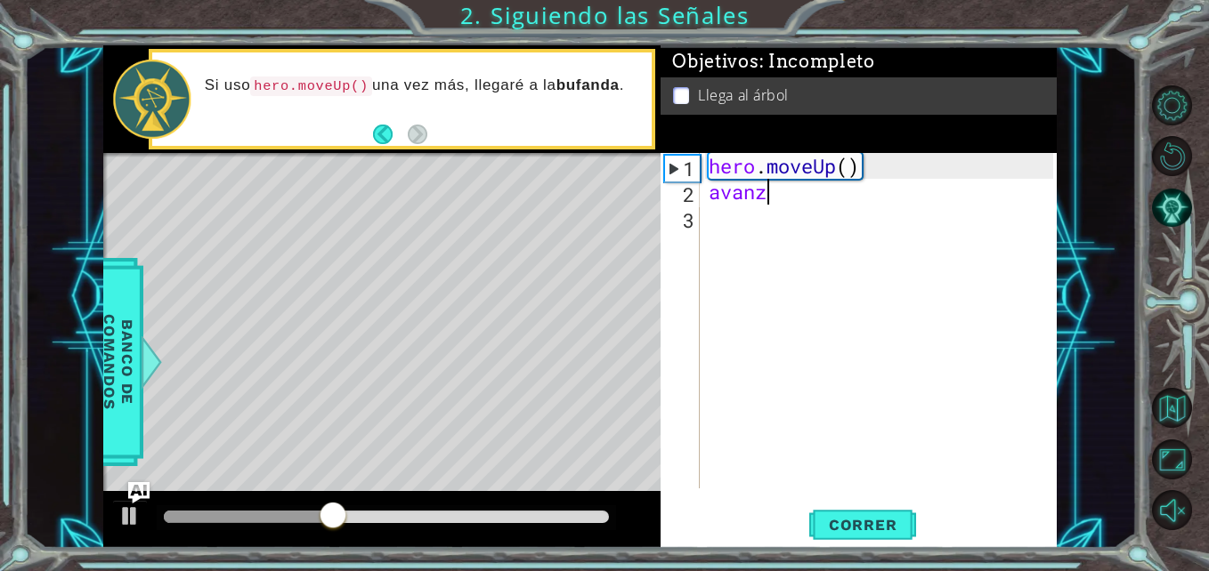
scroll to position [0, 0]
type textarea "a"
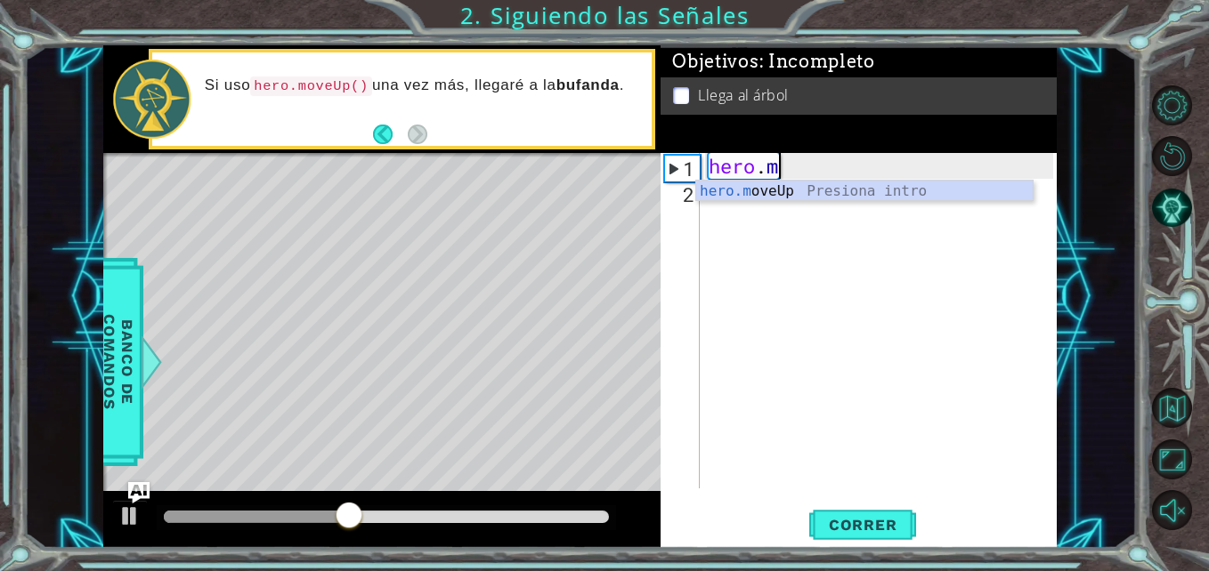
type textarea "h"
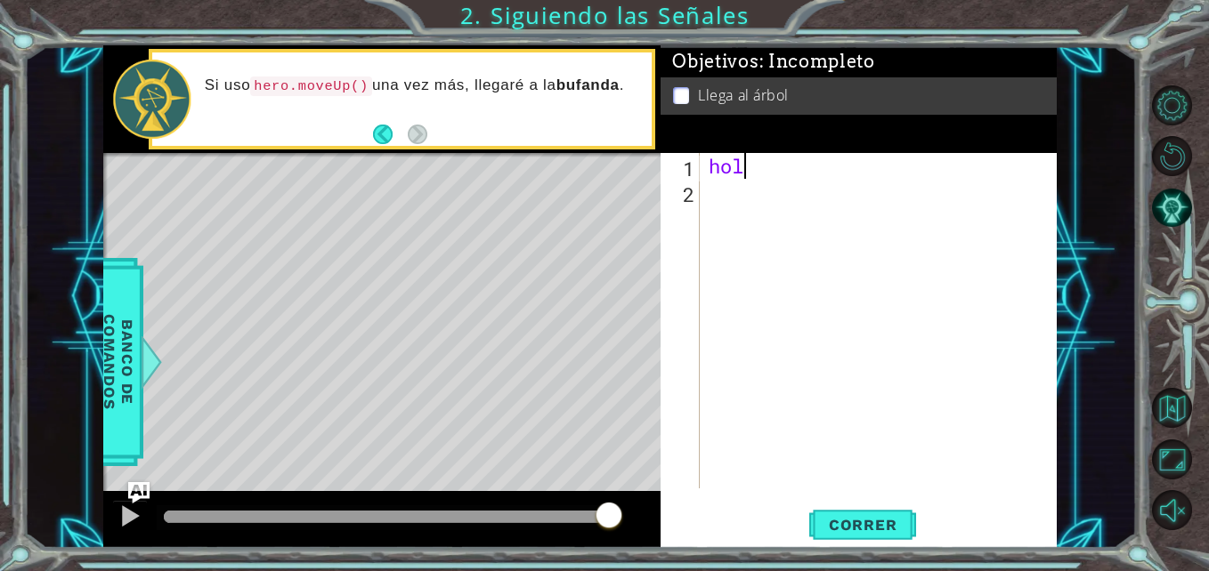
type textarea "h"
type textarea "pene"
type textarea "p"
type textarea "pene:-o:"
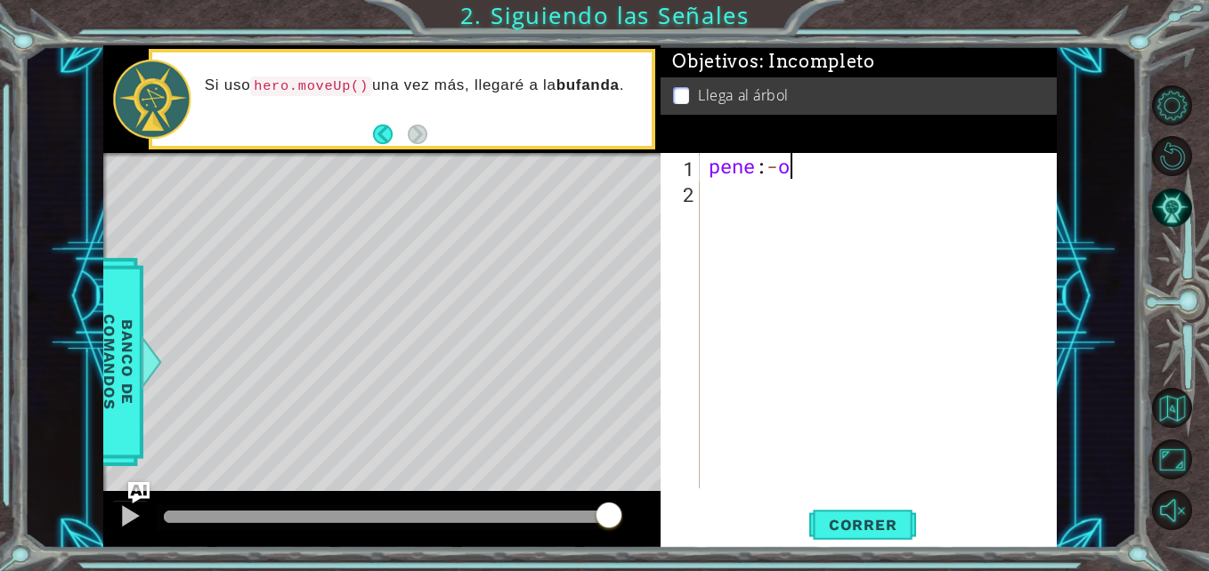
scroll to position [0, 4]
click at [825, 231] on div "pene : - o :" at bounding box center [883, 346] width 356 height 387
click at [745, 245] on div "pene : - o :" at bounding box center [883, 346] width 356 height 387
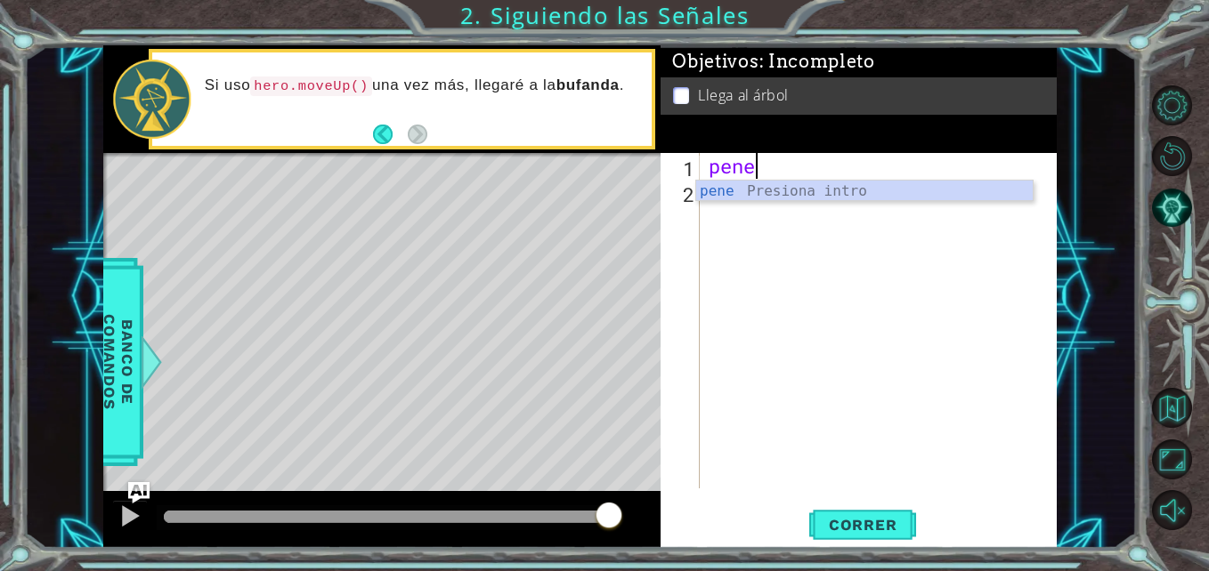
type textarea "p"
click at [882, 535] on button "Correr" at bounding box center [862, 525] width 107 height 39
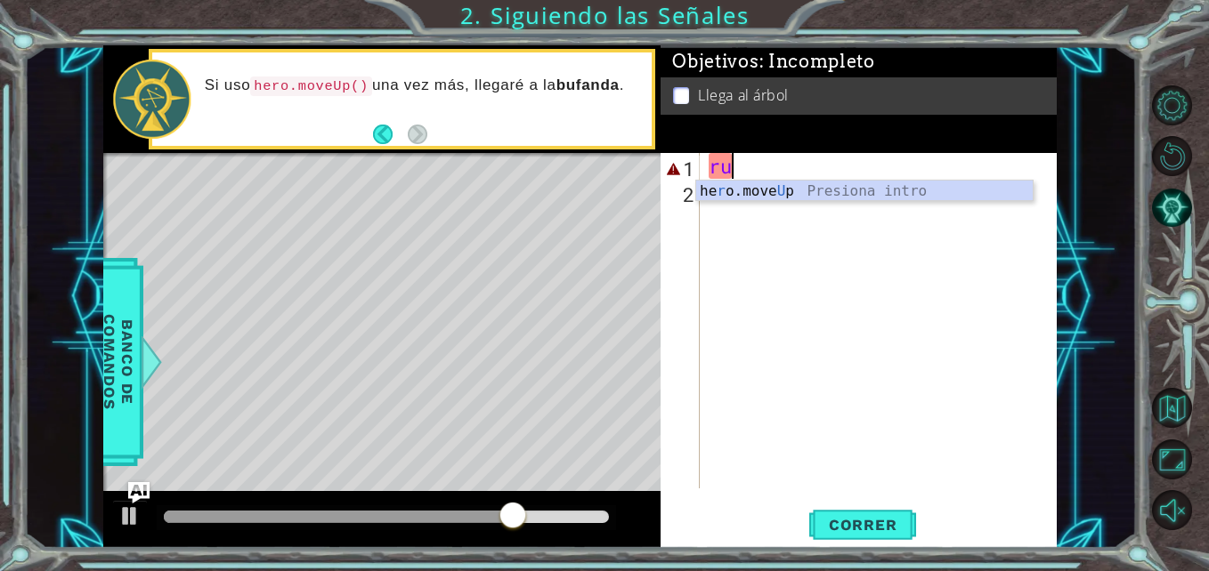
scroll to position [0, 0]
type textarea "r"
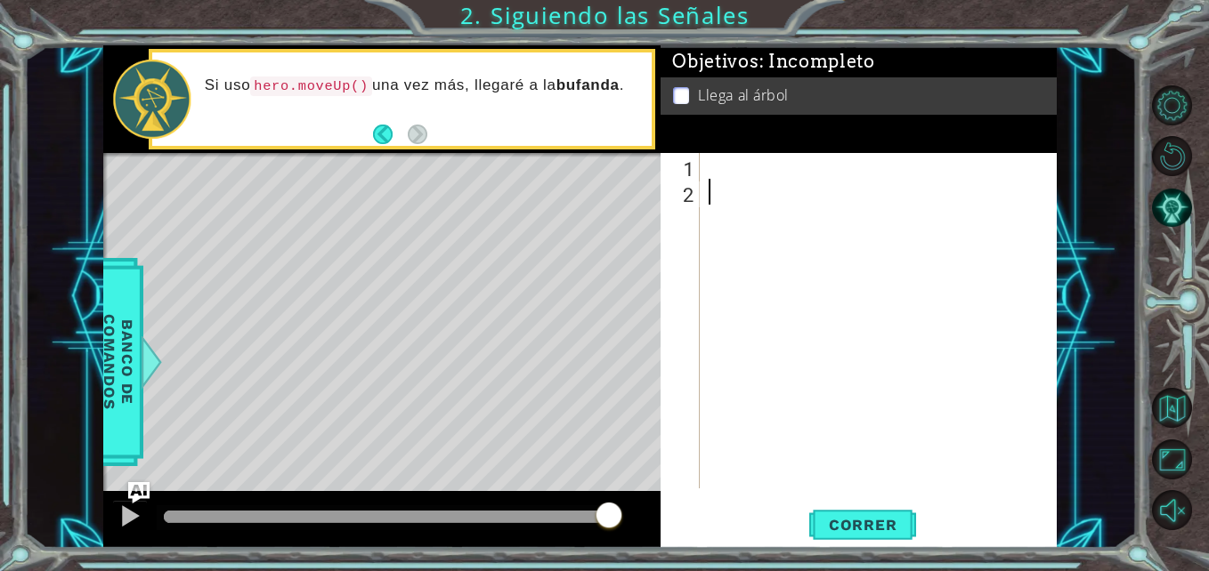
click at [797, 454] on div at bounding box center [883, 346] width 356 height 387
click at [797, 450] on div at bounding box center [883, 346] width 356 height 387
click at [373, 267] on div "Level Map" at bounding box center [514, 415] width 822 height 524
click at [763, 172] on div at bounding box center [883, 346] width 356 height 387
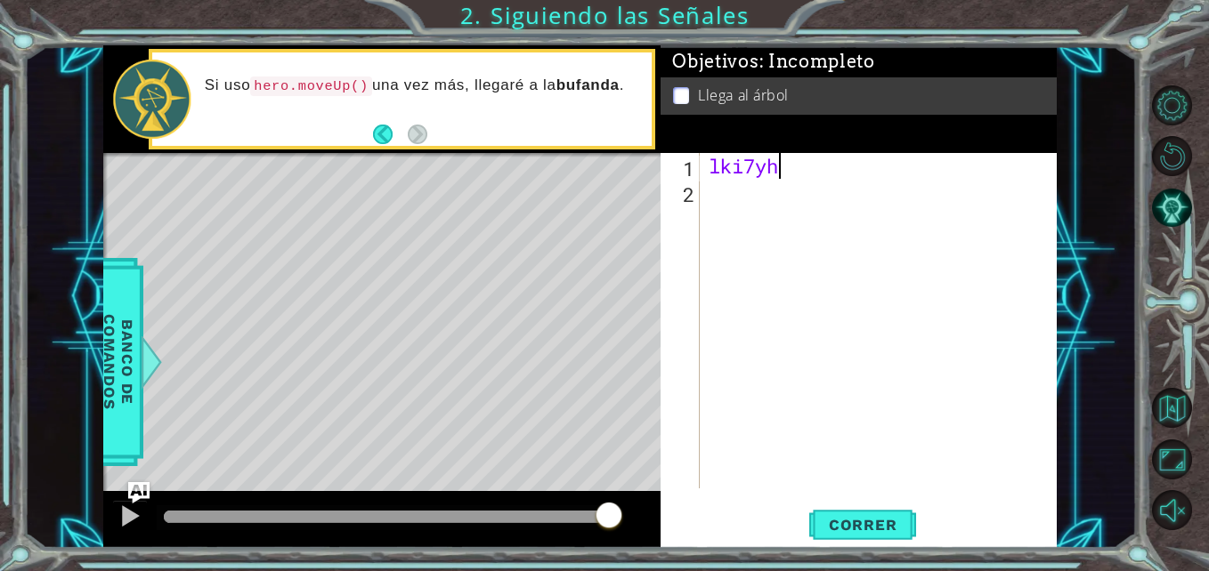
type textarea "l"
type textarea "caminar"
click at [735, 213] on div "caminar" at bounding box center [883, 346] width 356 height 387
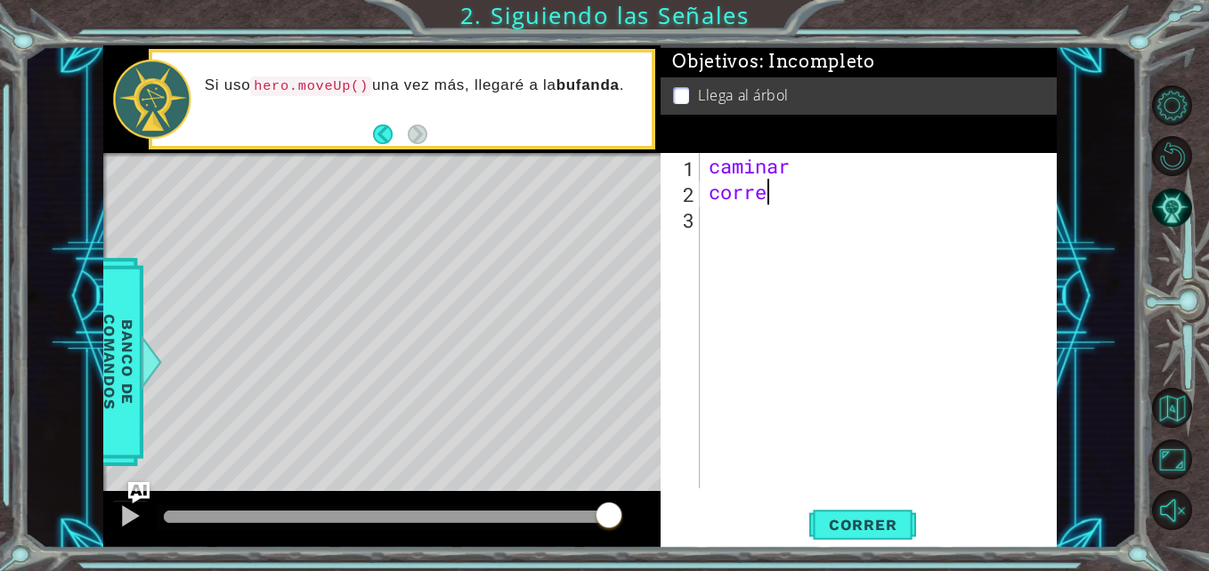
type textarea "correr"
click at [734, 237] on div "caminar correr" at bounding box center [883, 346] width 356 height 387
click at [859, 534] on span "Correr" at bounding box center [863, 525] width 104 height 18
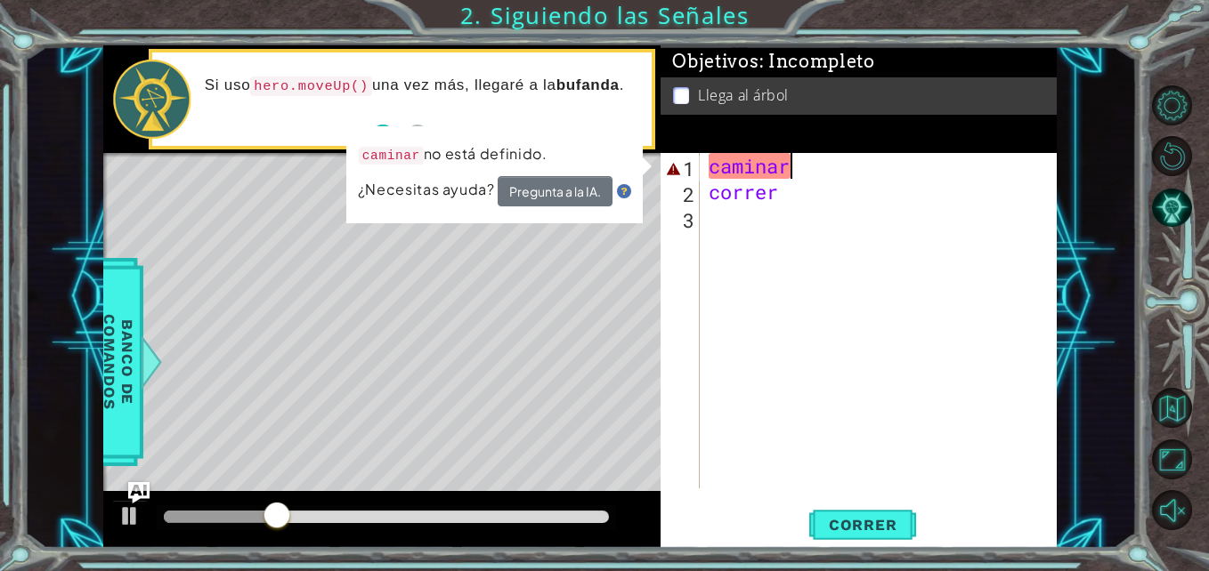
click at [847, 153] on div "caminar correr" at bounding box center [883, 346] width 356 height 387
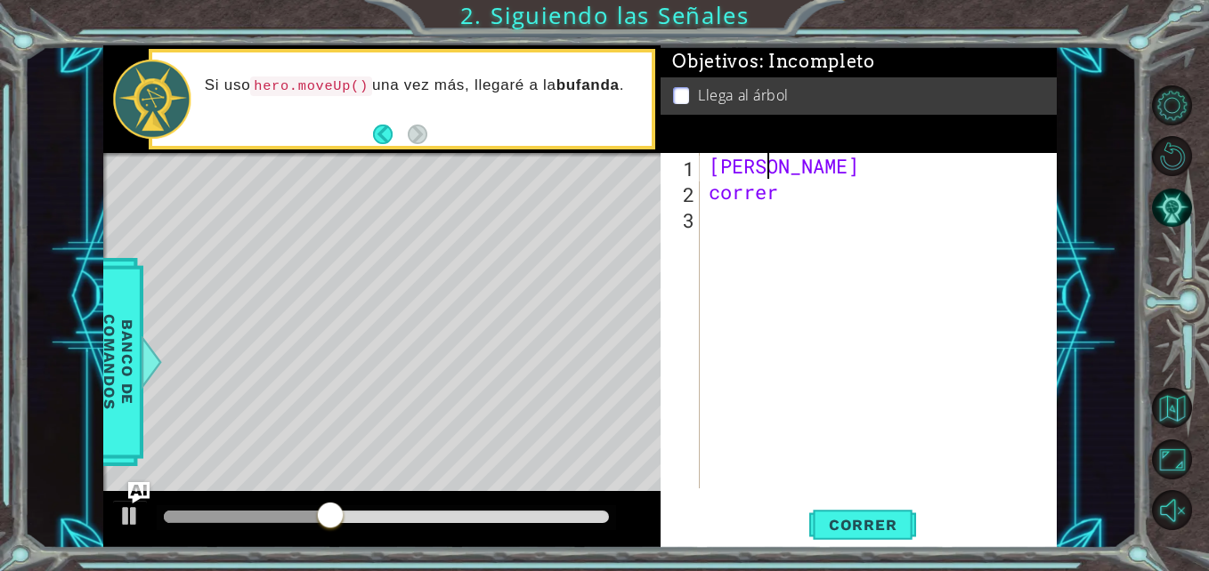
type textarea "c"
click at [831, 208] on div "correr" at bounding box center [883, 346] width 356 height 387
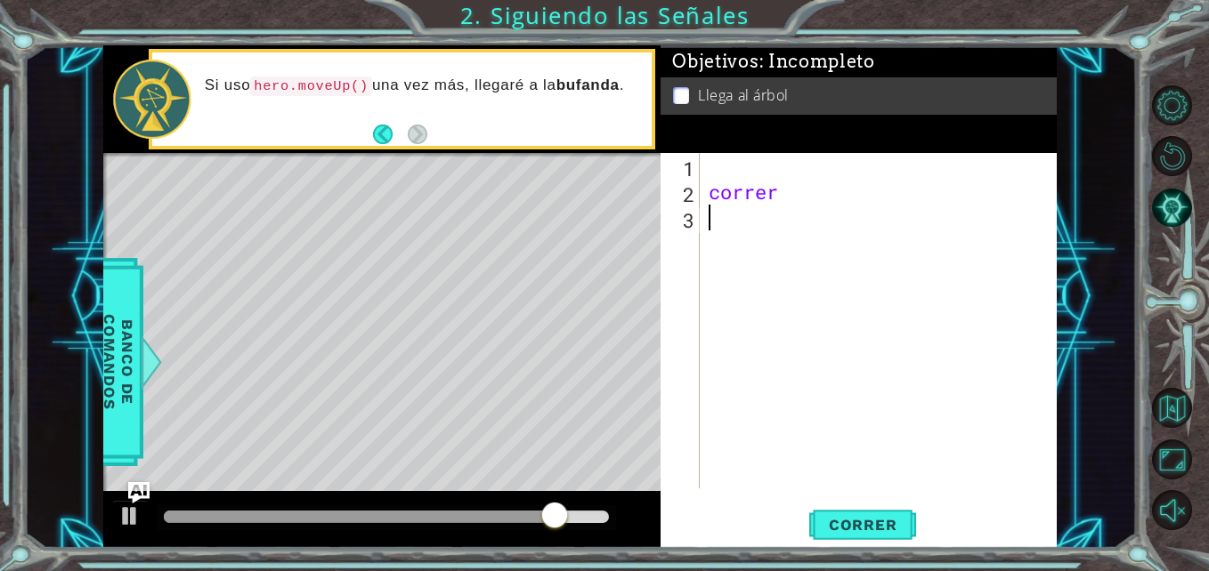
click at [839, 196] on div "correr" at bounding box center [883, 346] width 356 height 387
type textarea "c"
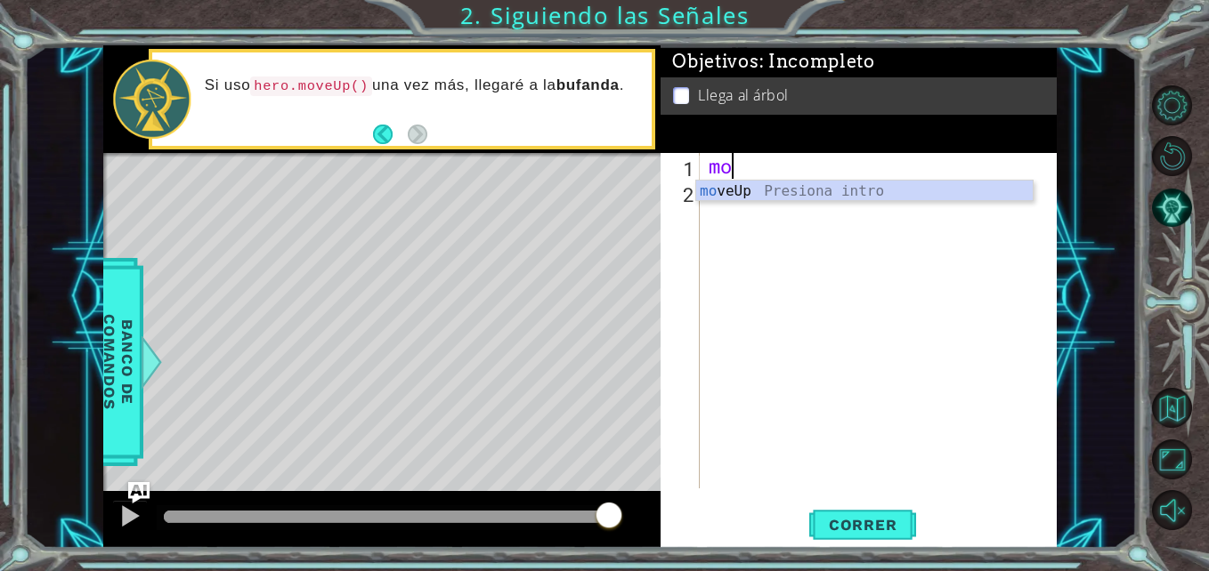
scroll to position [0, 1]
type textarea "move"
click at [754, 193] on div "move Up Presiona intro" at bounding box center [864, 213] width 336 height 64
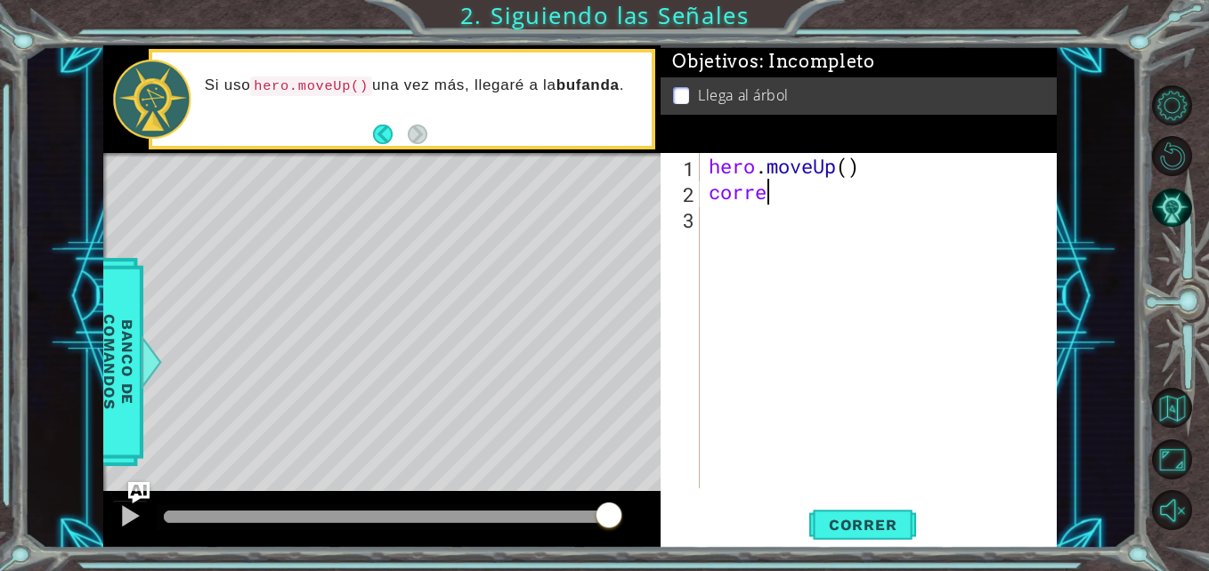
scroll to position [0, 3]
type textarea "correr"
click at [995, 429] on div "hero . moveUp ( ) correr" at bounding box center [883, 346] width 356 height 387
type textarea "hero.moveUp()"
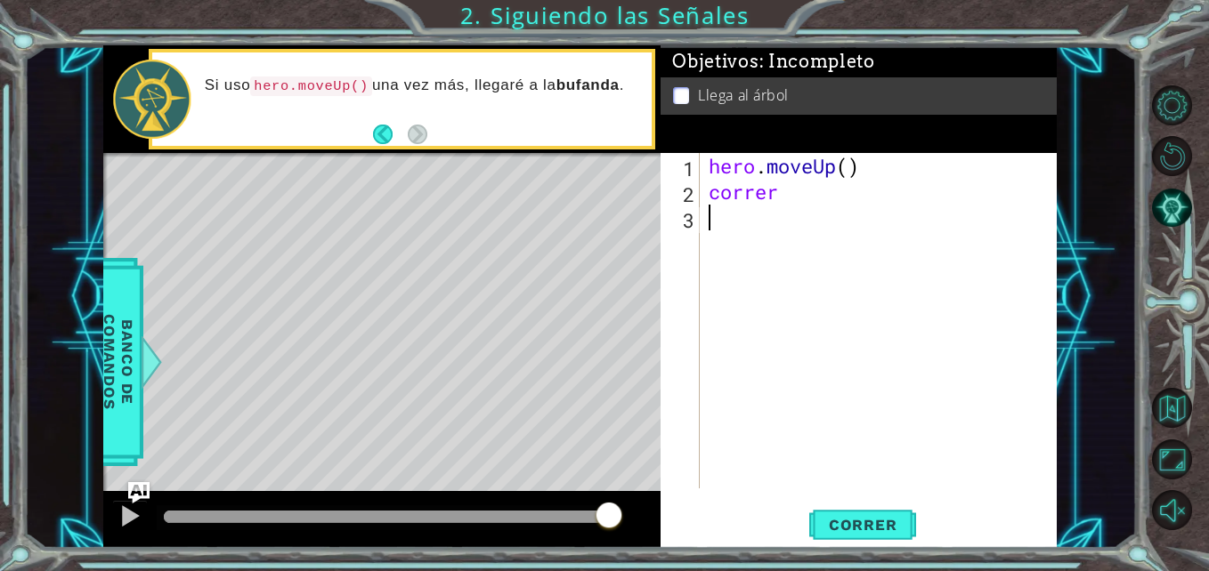
click at [861, 228] on div "hero . moveUp ( ) correr" at bounding box center [883, 346] width 356 height 387
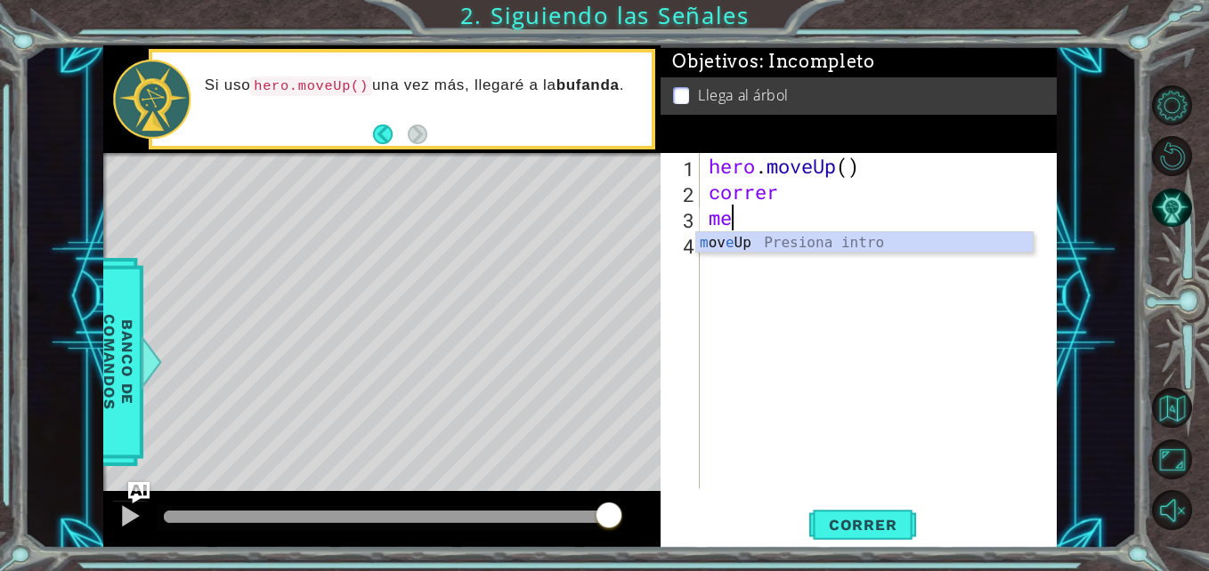
scroll to position [0, 1]
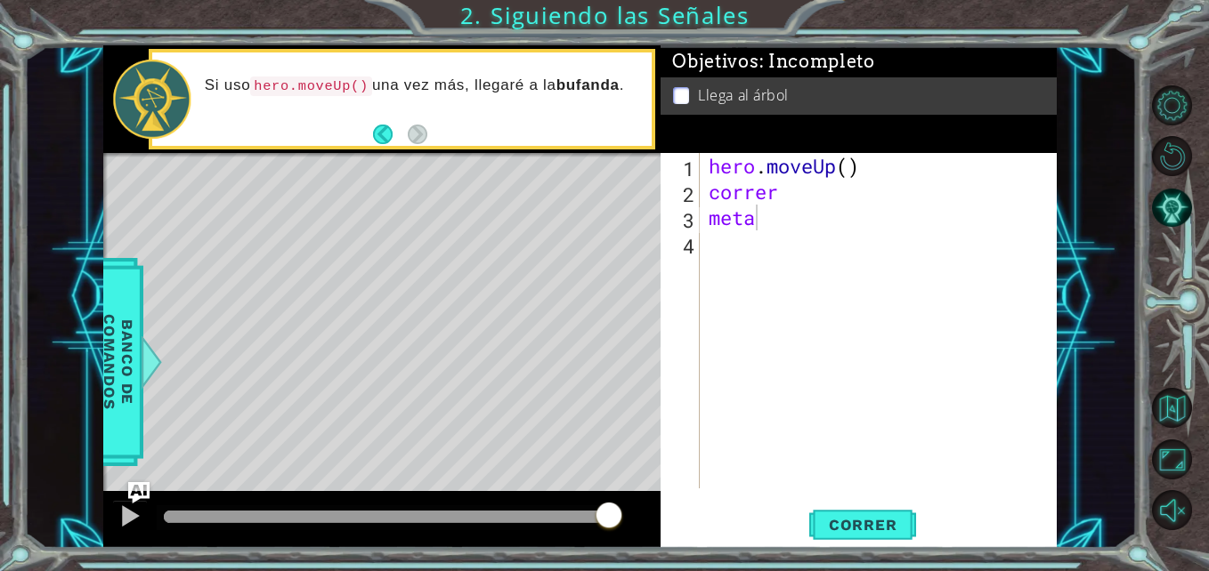
click at [843, 526] on span "Correr" at bounding box center [863, 525] width 104 height 18
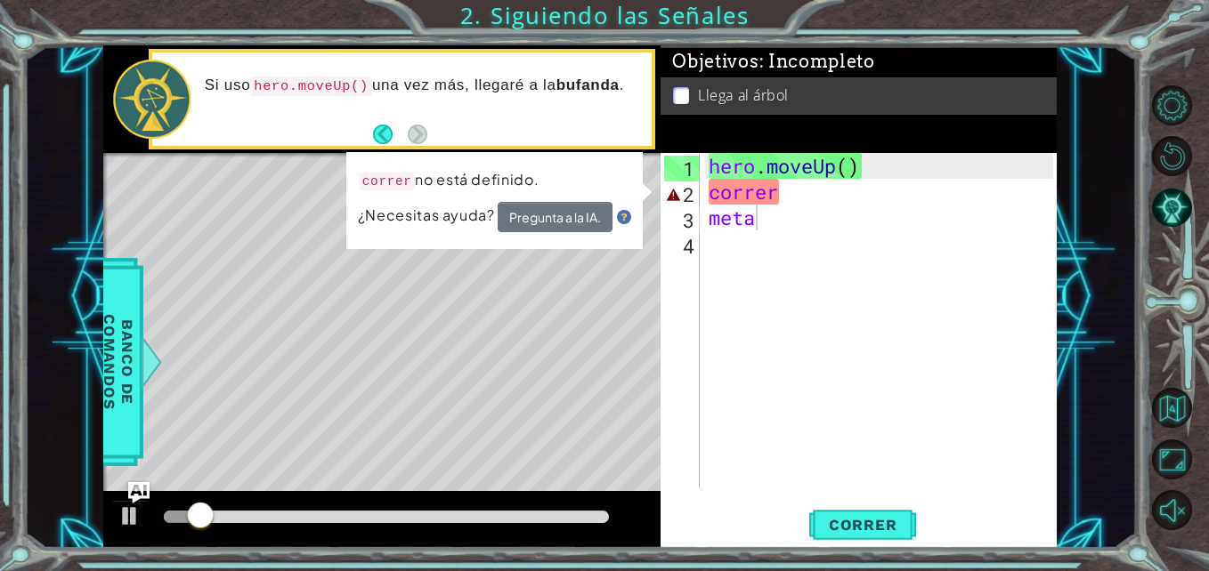
click at [843, 526] on span "Correr" at bounding box center [863, 525] width 104 height 18
drag, startPoint x: 388, startPoint y: 353, endPoint x: 413, endPoint y: 207, distance: 148.1
click at [413, 207] on div "1 ההההההההההההההההההההההההההההההההההההההההההההההההההההההההההההההההההההההההההההה…" at bounding box center [579, 296] width 953 height 503
click at [856, 529] on span "Correr" at bounding box center [863, 525] width 104 height 18
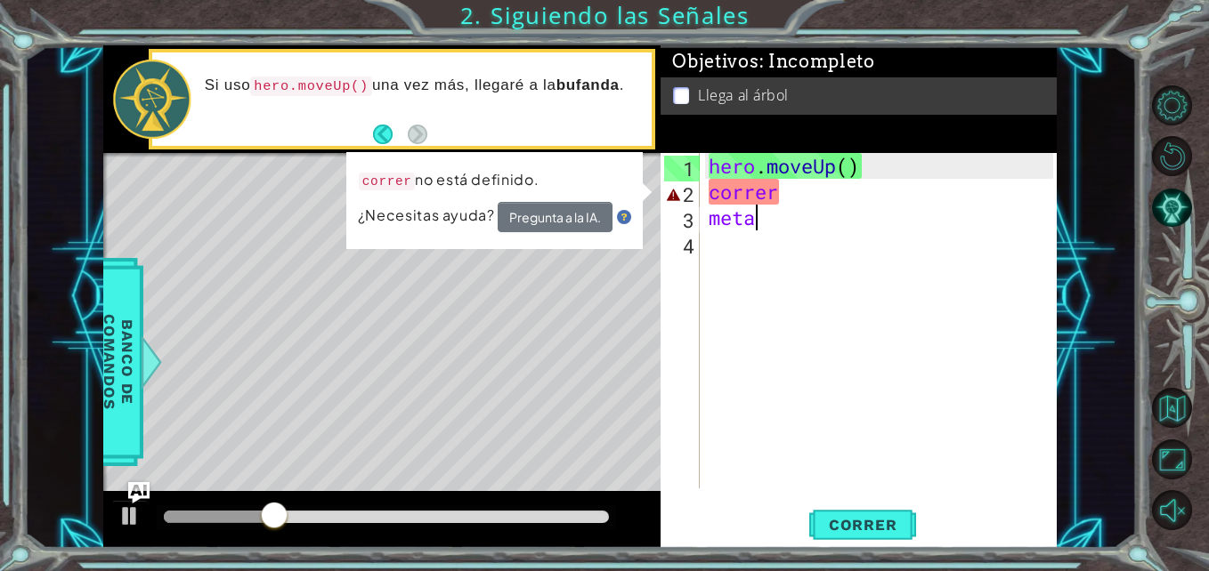
click at [830, 190] on div "hero . moveUp ( ) correr meta" at bounding box center [883, 346] width 356 height 387
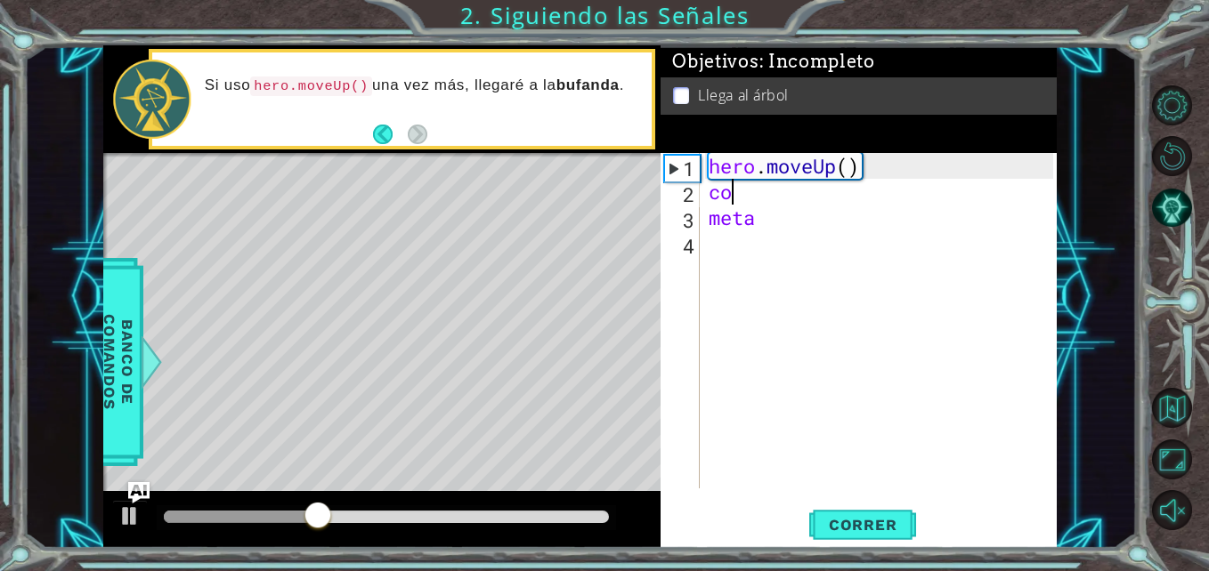
type textarea "c"
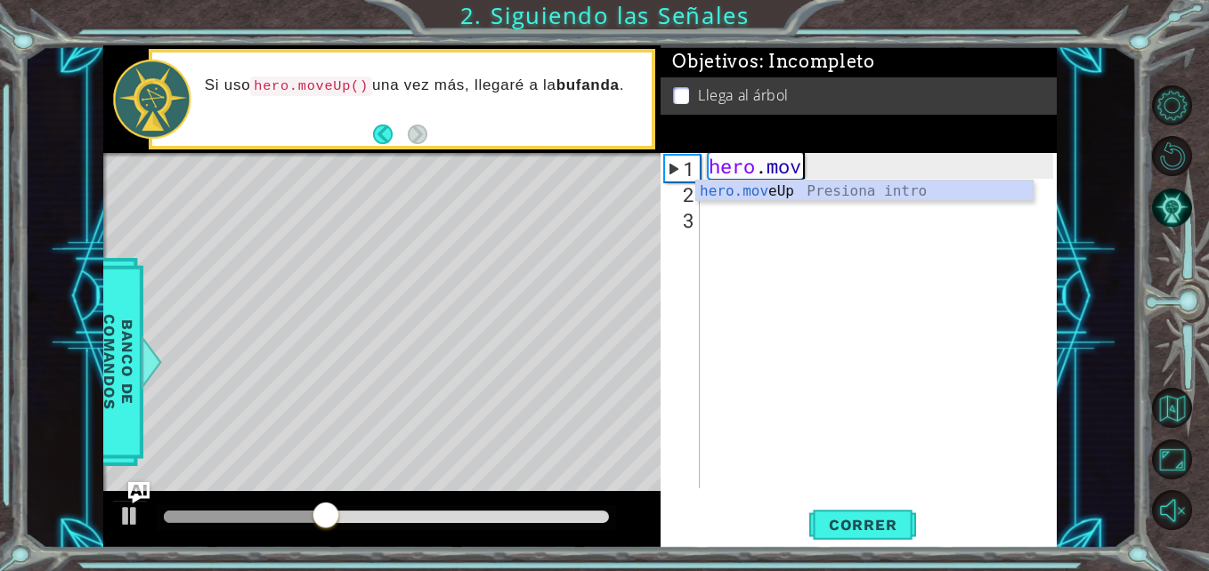
type textarea "h"
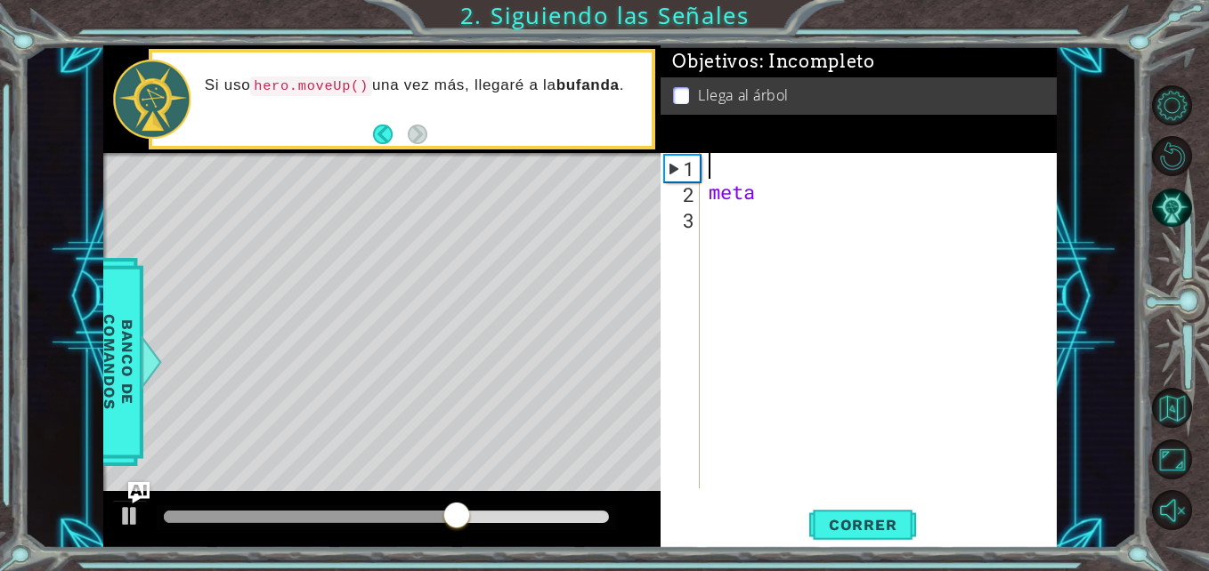
type textarea "h"
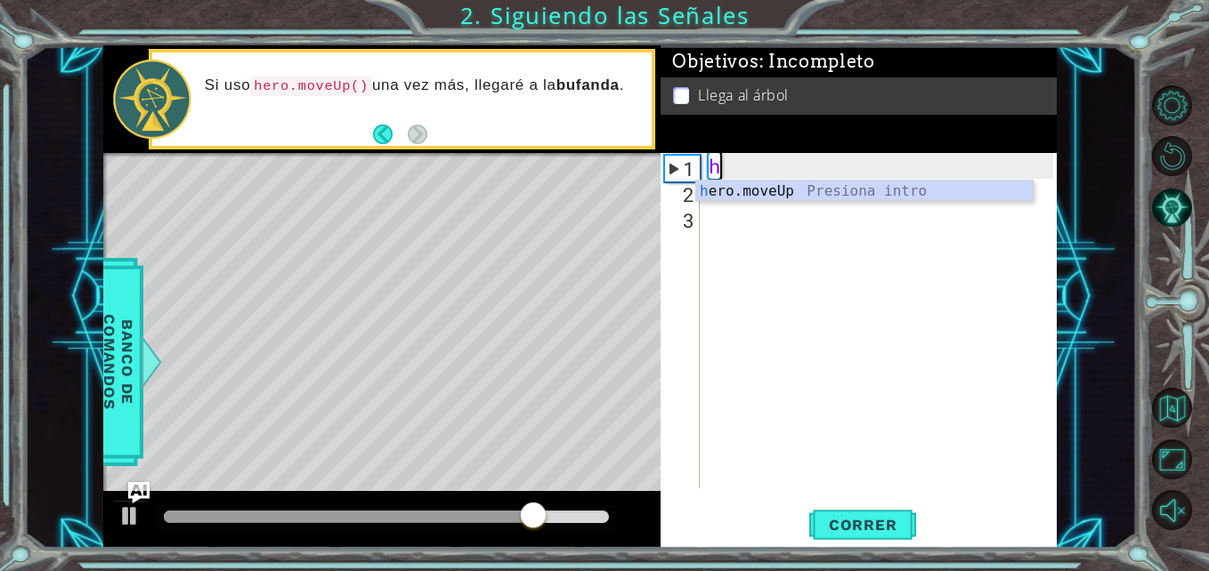
click at [830, 190] on div "h ero.moveUp Presiona intro" at bounding box center [864, 213] width 336 height 64
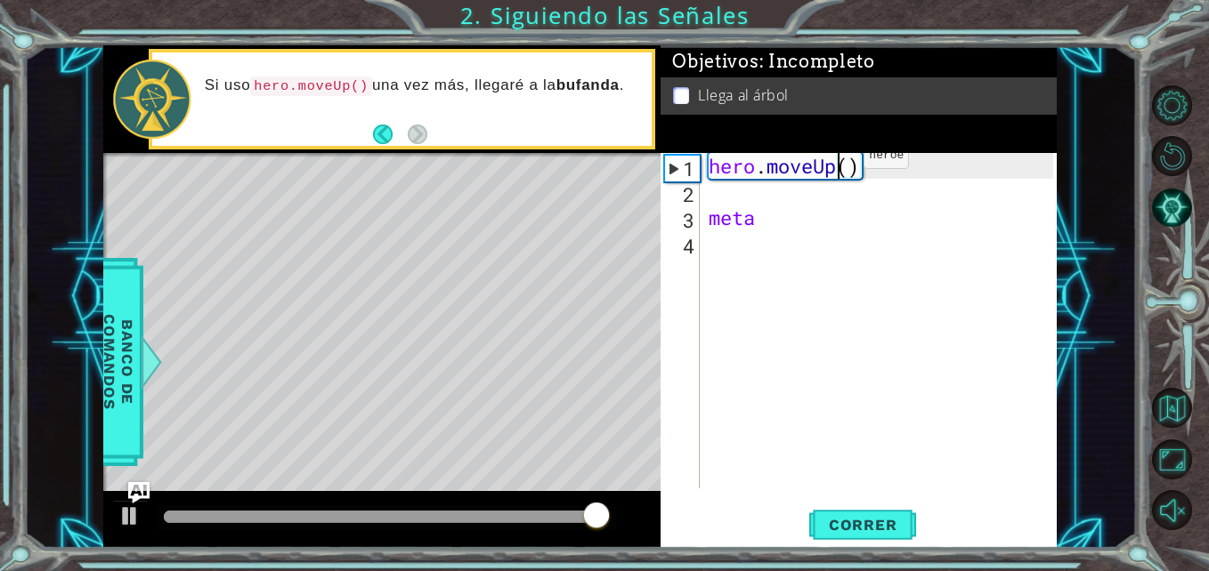
click at [837, 160] on div "hero . moveUp ( ) meta" at bounding box center [883, 346] width 356 height 387
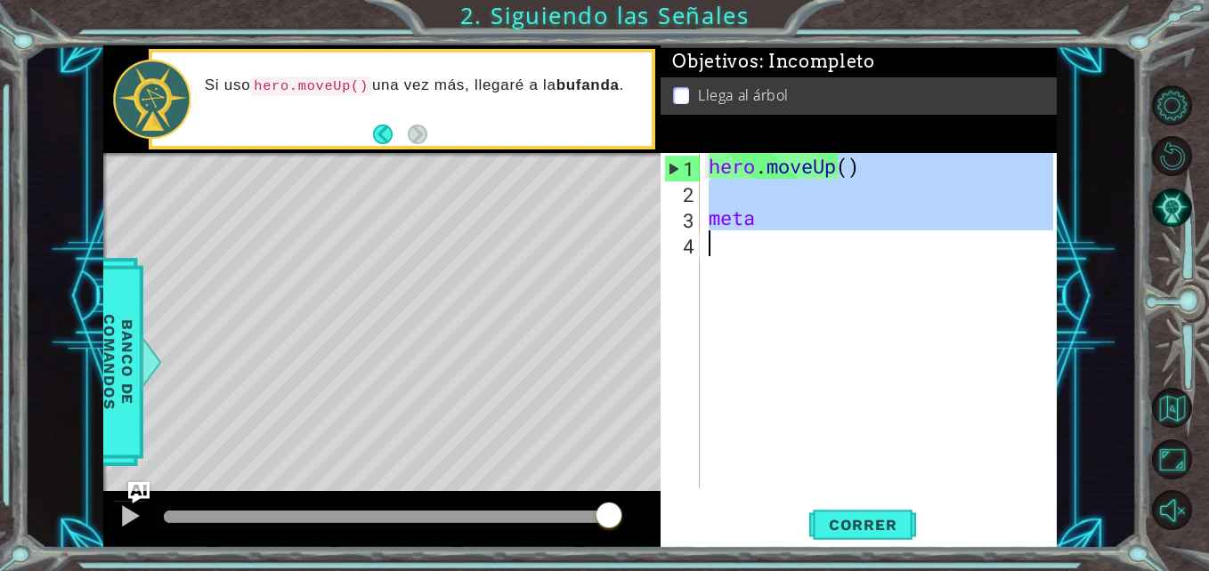
drag, startPoint x: 836, startPoint y: 160, endPoint x: 490, endPoint y: 266, distance: 362.1
click at [490, 266] on div "1 ההההההההההההההההההההההההההההההההההההההההההההההההההההההההההההההההההההההההההההה…" at bounding box center [579, 296] width 953 height 503
type textarea "meta"
click at [486, 273] on div "Level Map" at bounding box center [514, 415] width 822 height 524
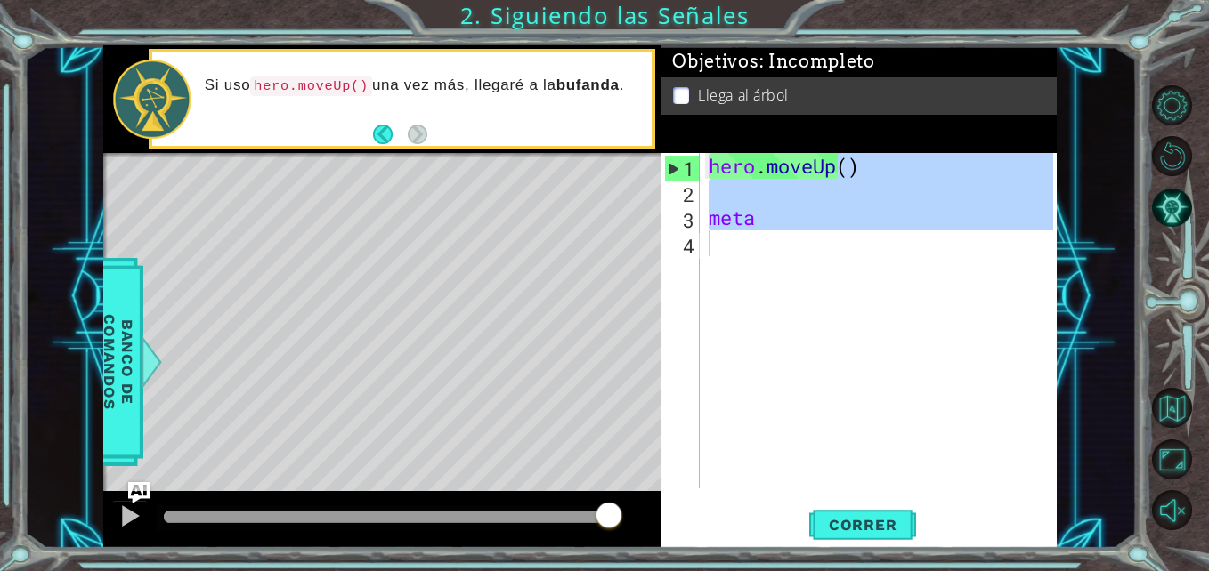
click at [486, 273] on div "Level Map" at bounding box center [514, 415] width 822 height 524
click at [848, 540] on button "Correr" at bounding box center [862, 525] width 107 height 39
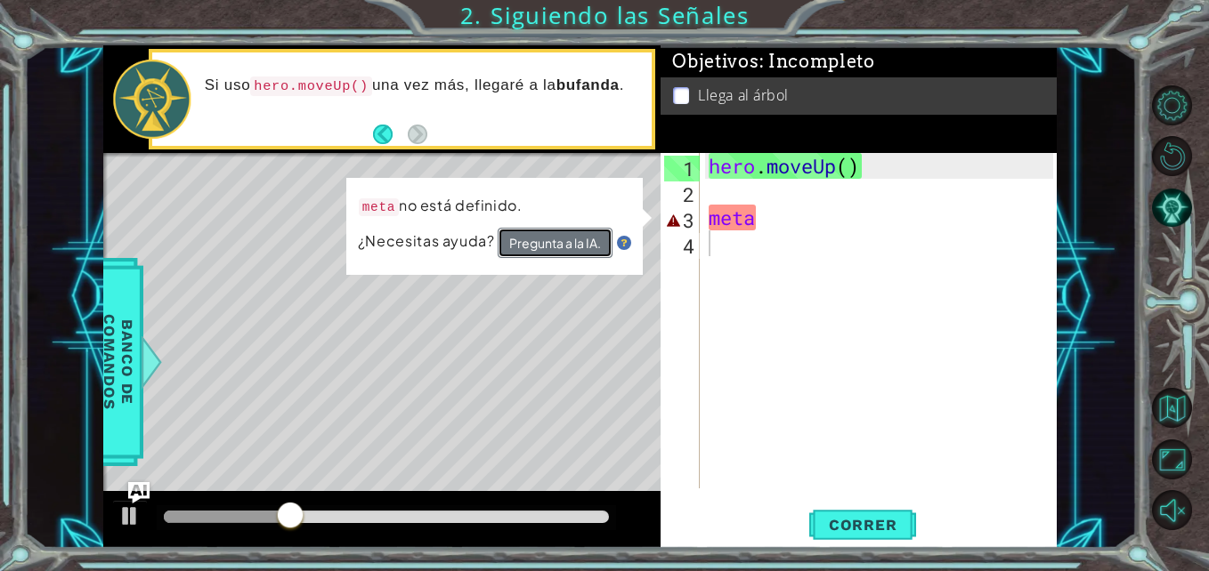
click at [603, 246] on button "Pregunta a la IA." at bounding box center [555, 244] width 115 height 32
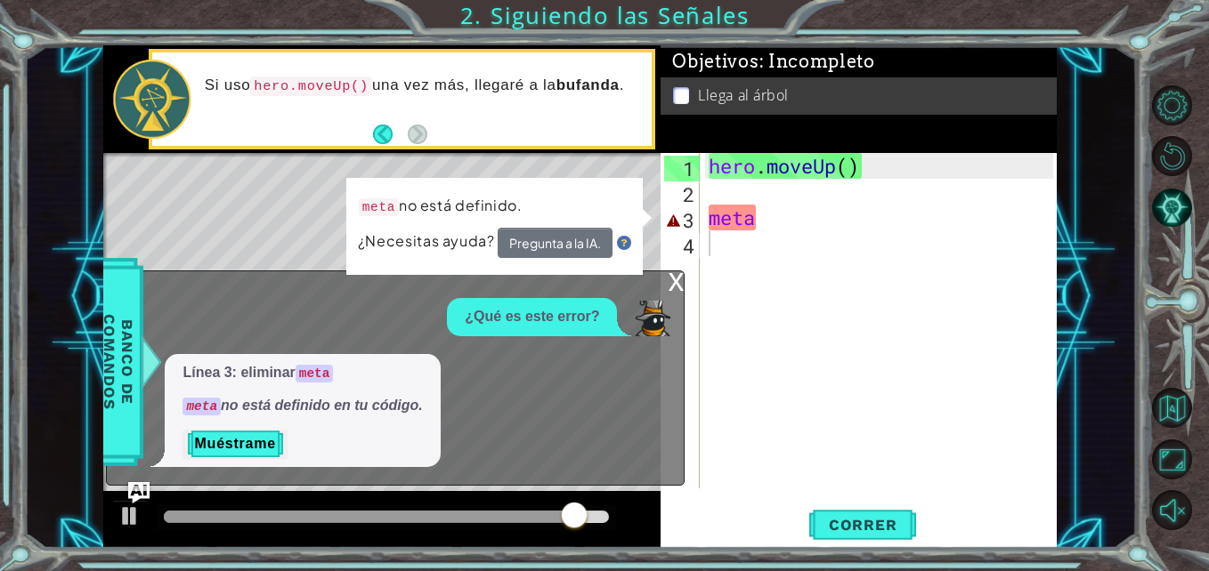
click at [680, 272] on div "x" at bounding box center [676, 280] width 16 height 18
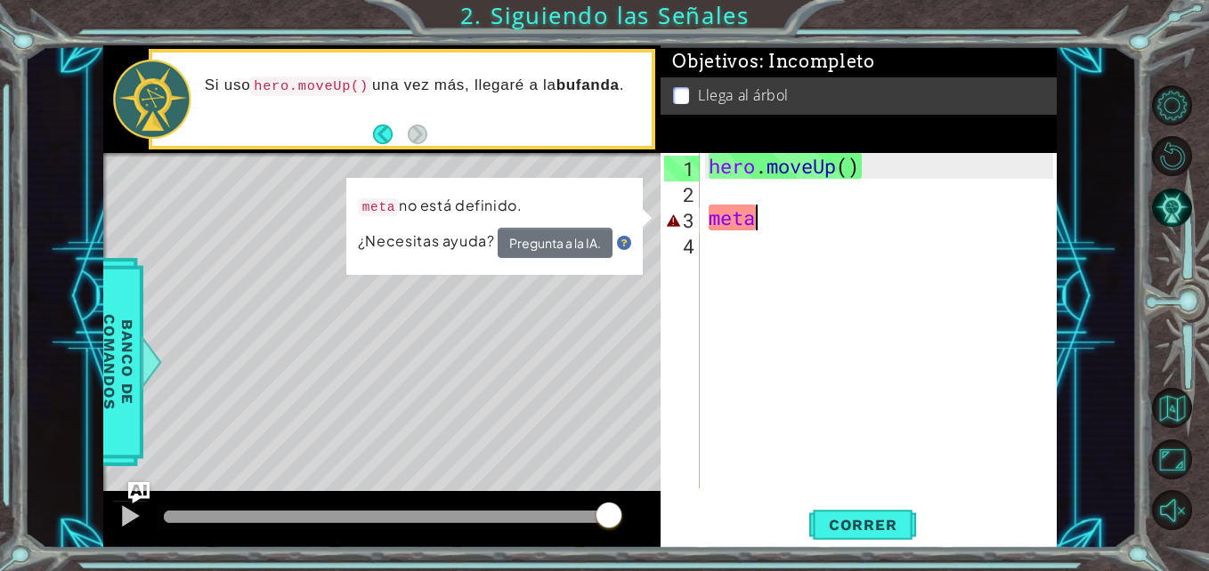
click at [782, 212] on div "hero . moveUp ( ) meta" at bounding box center [883, 346] width 356 height 387
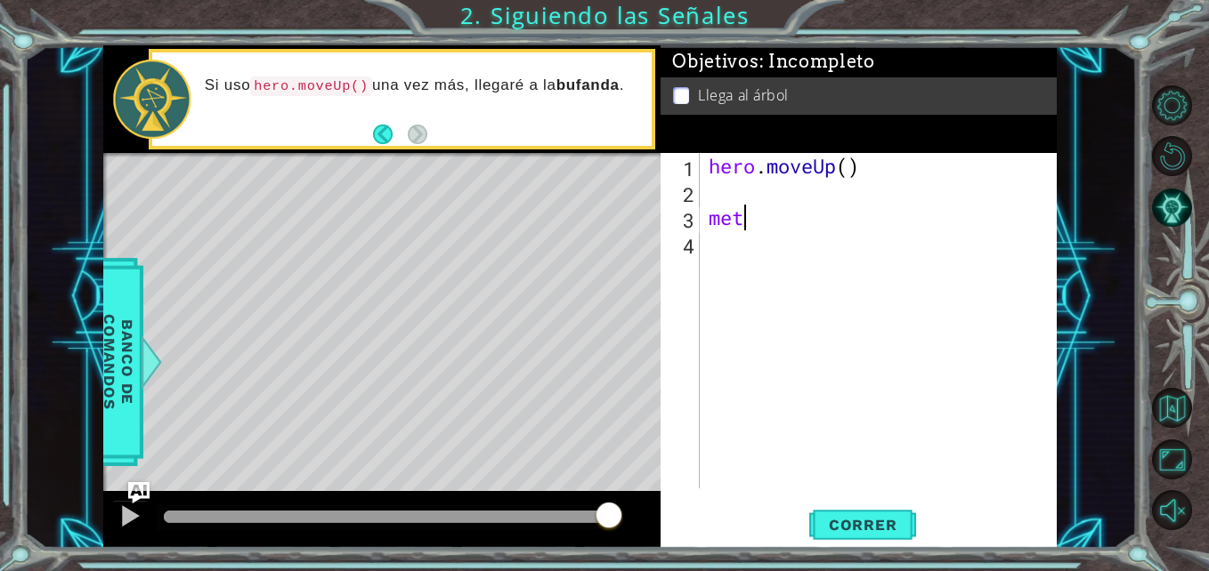
type textarea "m"
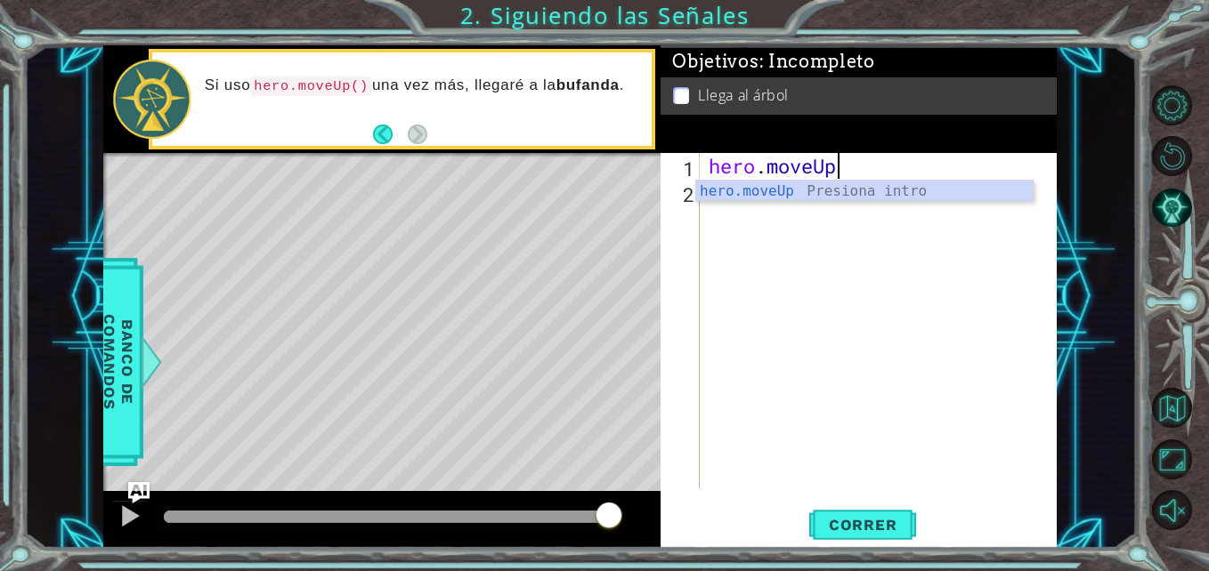
type textarea "hero.moveU"
